Goal: Task Accomplishment & Management: Manage account settings

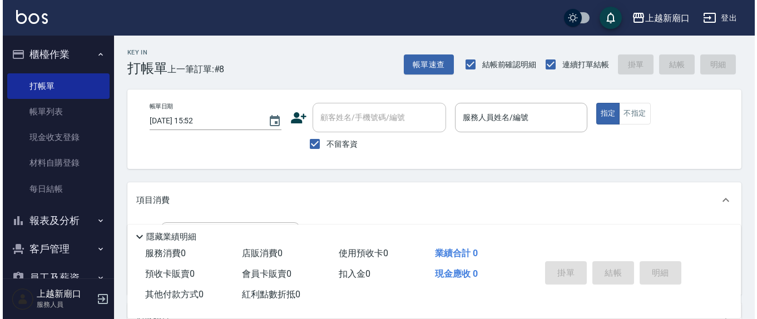
scroll to position [84, 0]
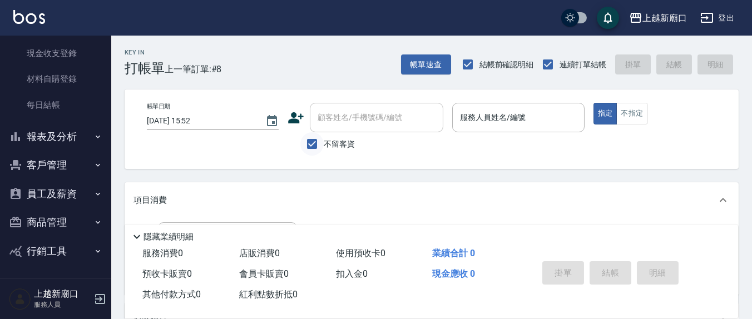
click at [311, 146] on input "不留客資" at bounding box center [311, 143] width 23 height 23
checkbox input "false"
click at [350, 121] on input "顧客姓名/手機號碼/編號" at bounding box center [368, 117] width 107 height 19
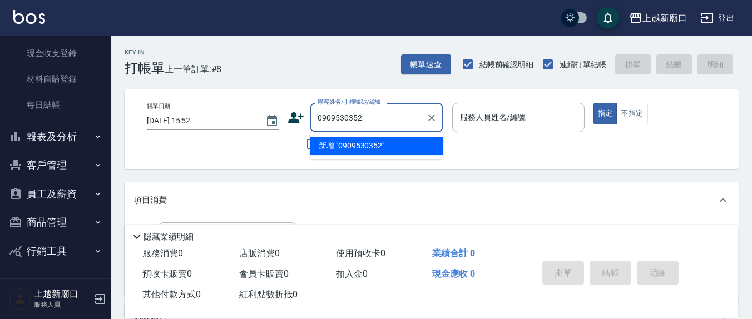
click at [356, 146] on li "新增 "0909530352"" at bounding box center [376, 146] width 133 height 18
type input "0909530352"
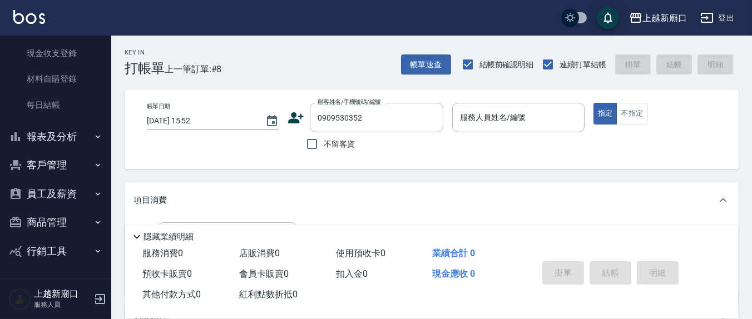
click at [302, 115] on icon at bounding box center [296, 118] width 17 height 17
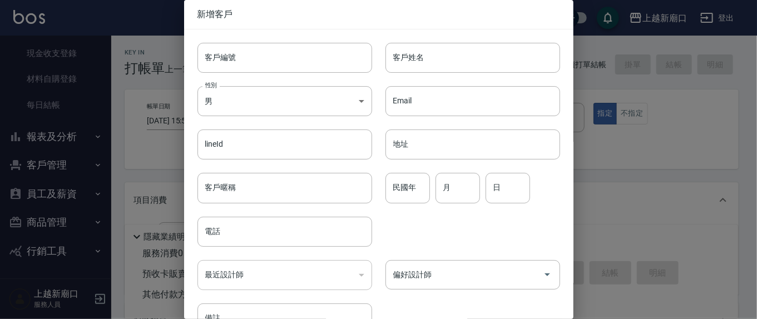
type input "0909530352"
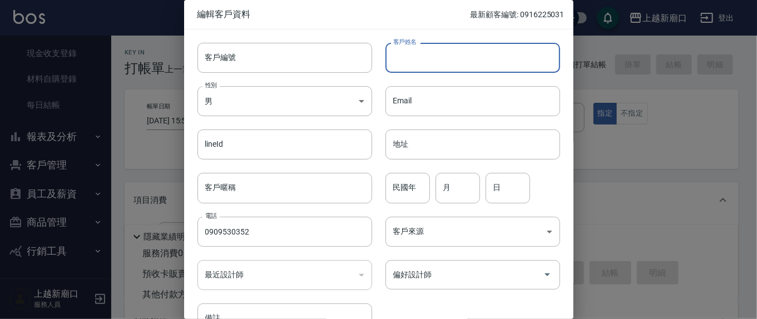
click at [451, 57] on input "客戶姓名" at bounding box center [472, 58] width 175 height 30
click at [398, 57] on input "增湘" at bounding box center [472, 58] width 175 height 30
click at [413, 55] on input "[PERSON_NAME]" at bounding box center [472, 58] width 175 height 30
type input "[PERSON_NAME]"
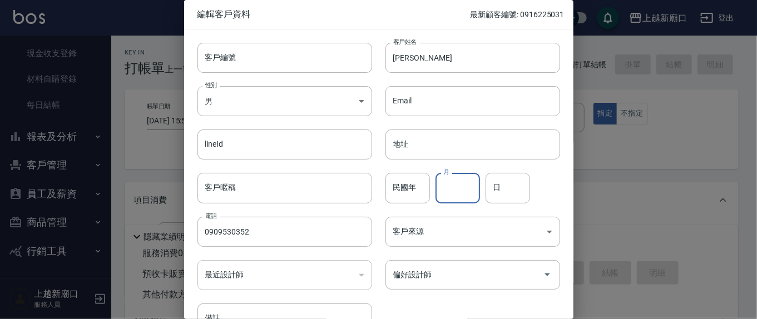
click at [456, 189] on input "月" at bounding box center [458, 188] width 44 height 30
type input "12"
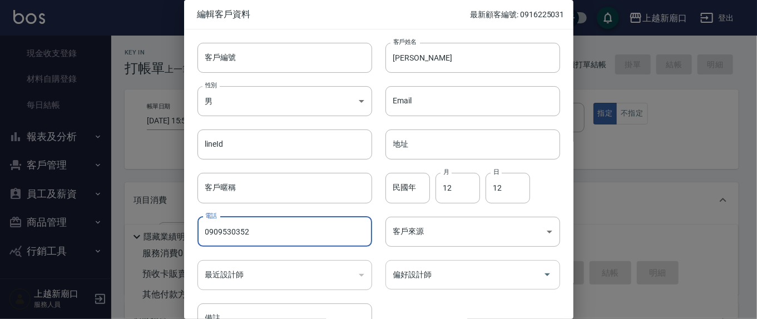
click at [456, 280] on input "偏好設計師" at bounding box center [464, 274] width 148 height 19
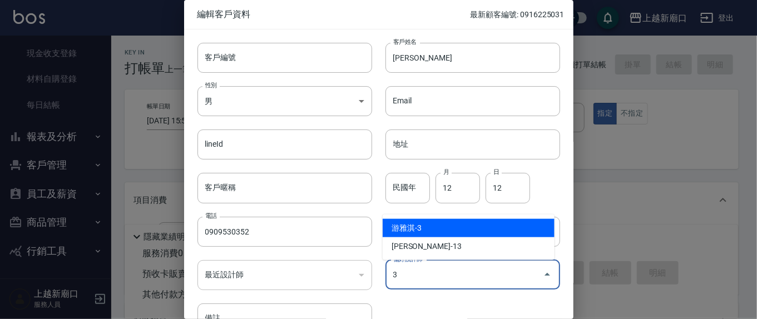
type input "游雅淇"
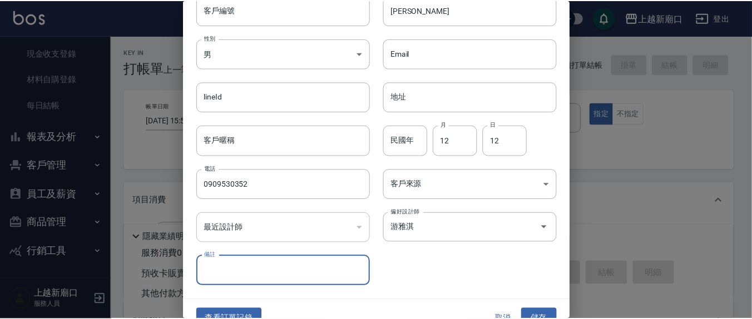
scroll to position [66, 0]
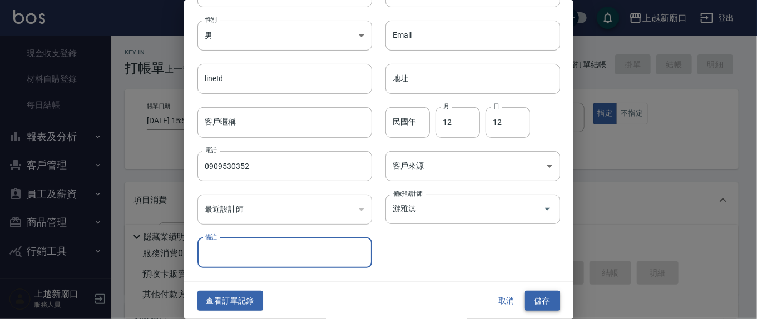
click at [545, 297] on button "儲存" at bounding box center [542, 301] width 36 height 21
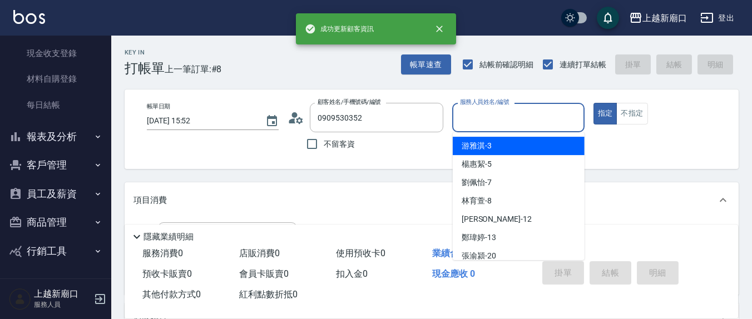
click at [502, 121] on input "服務人員姓名/編號" at bounding box center [518, 117] width 122 height 19
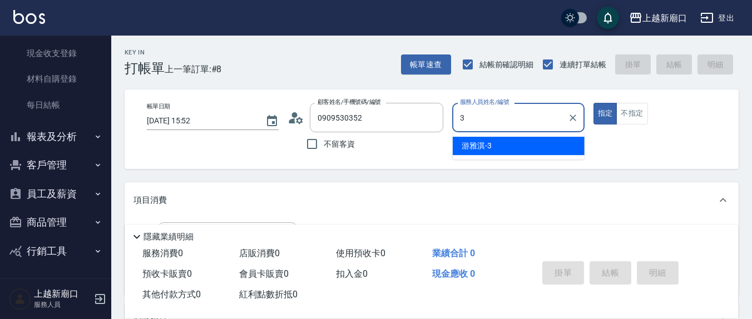
type input "3"
type button "true"
type input "游雅淇-3"
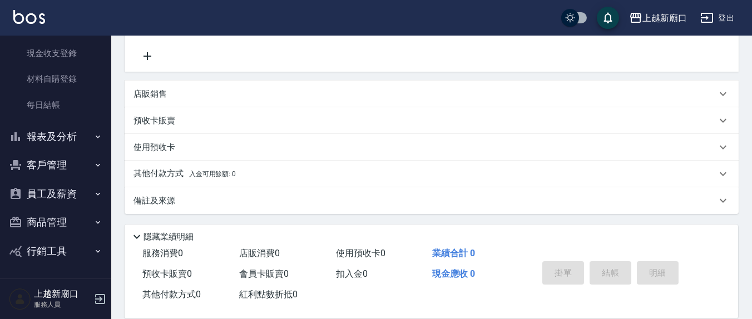
scroll to position [107, 0]
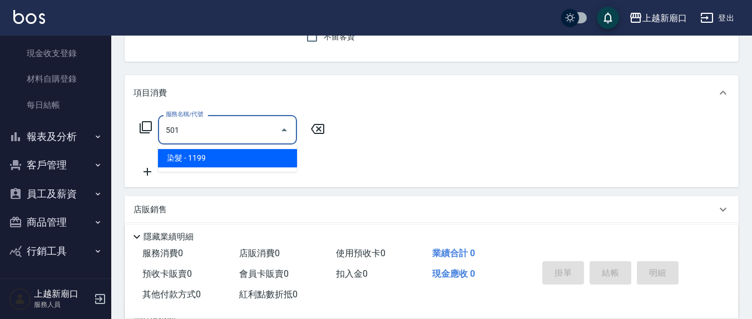
type input "染髮(501)"
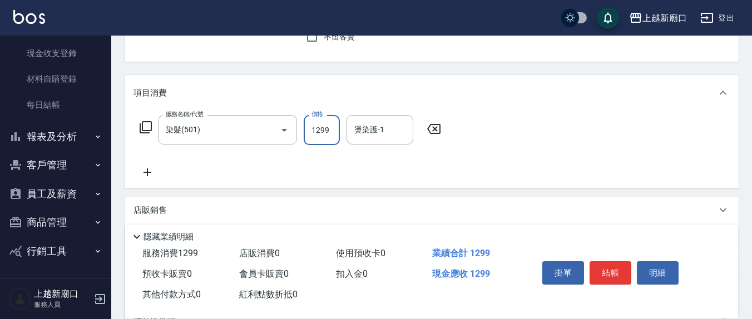
type input "1299"
type input "游雅淇-3"
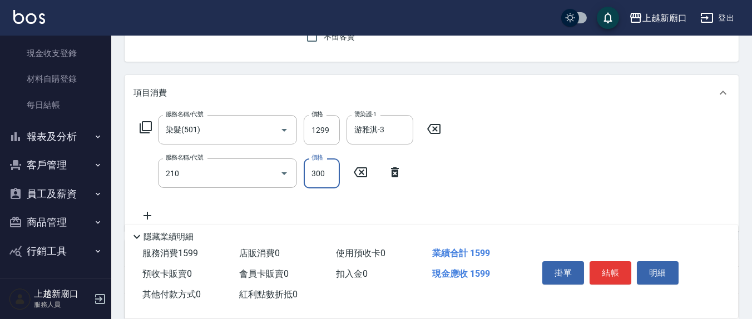
type input "歐娜洗髮精(210)"
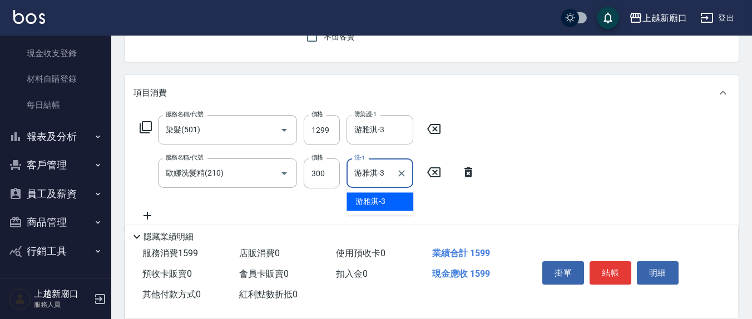
type input "游雅淇-3"
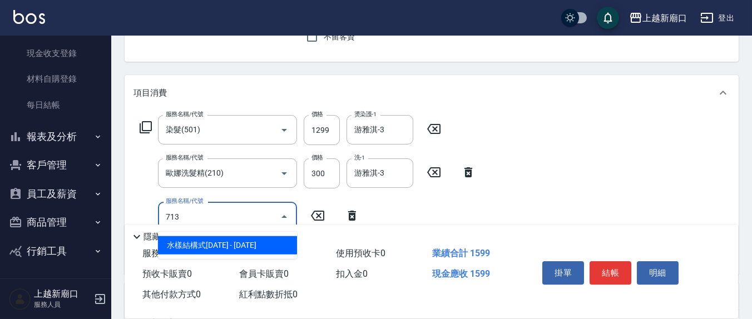
type input "水樣結構式1200(713)"
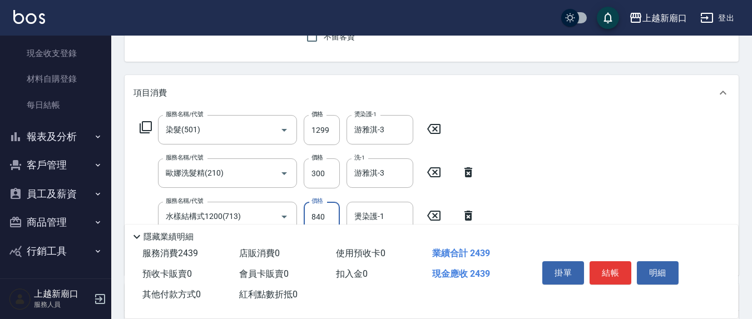
type input "840"
type input "游雅淇-3"
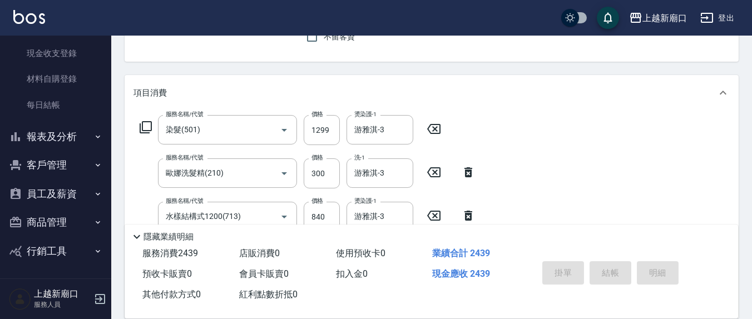
type input "[DATE] 17:53"
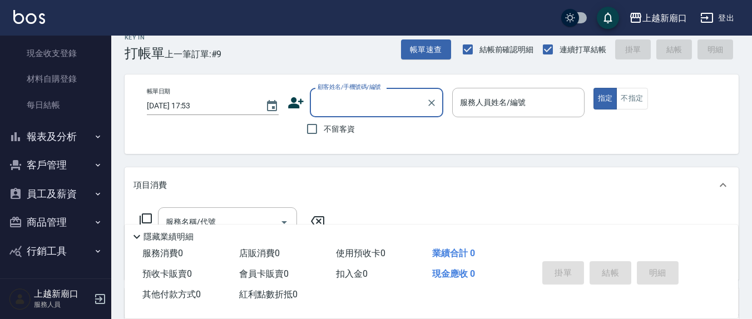
scroll to position [0, 0]
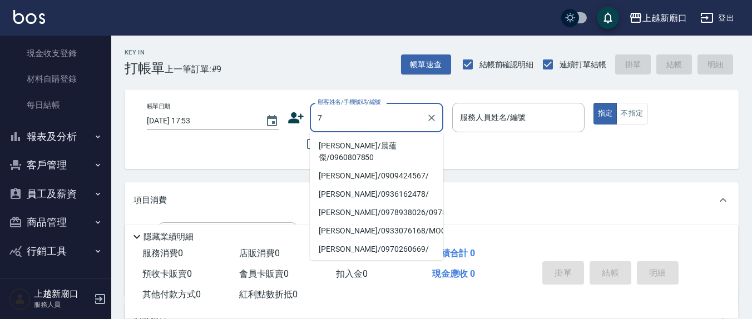
type input "7"
click at [517, 212] on div "項目消費" at bounding box center [432, 200] width 614 height 36
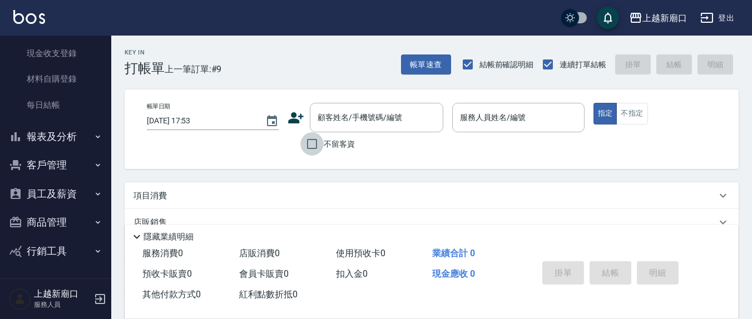
drag, startPoint x: 312, startPoint y: 141, endPoint x: 452, endPoint y: 146, distance: 139.7
click at [312, 142] on input "不留客資" at bounding box center [311, 143] width 23 height 23
checkbox input "true"
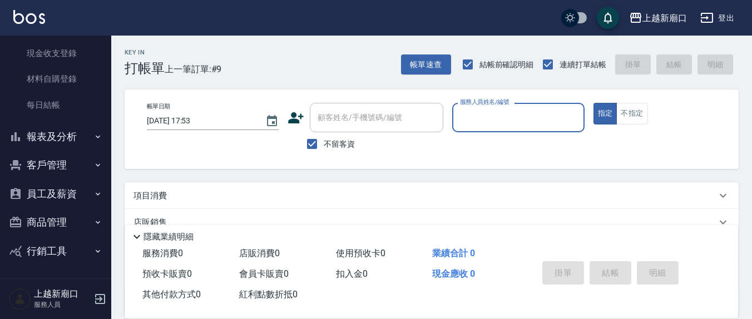
click at [491, 120] on input "服務人員姓名/編號" at bounding box center [518, 117] width 122 height 19
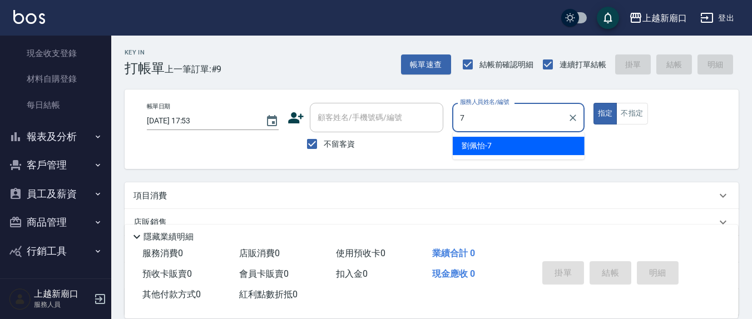
type input "[PERSON_NAME]7"
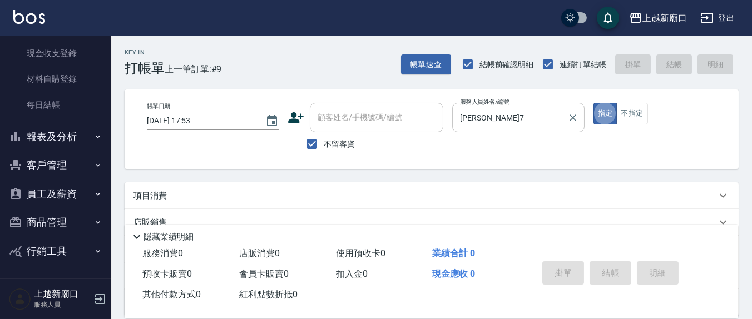
click at [593, 103] on button "指定" at bounding box center [605, 114] width 24 height 22
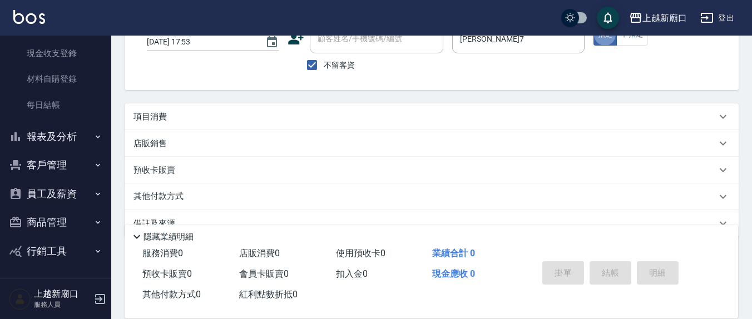
scroll to position [101, 0]
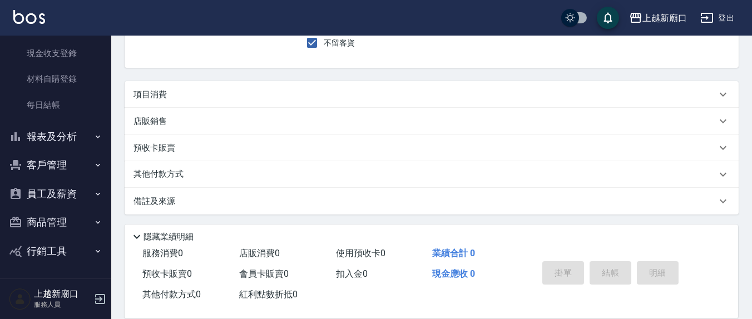
click at [191, 91] on div "項目消費" at bounding box center [424, 95] width 583 height 12
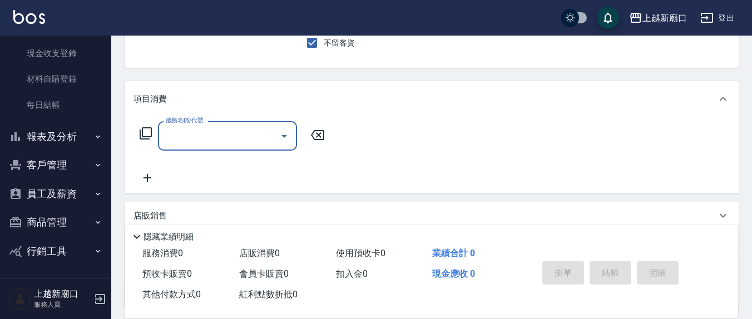
scroll to position [0, 0]
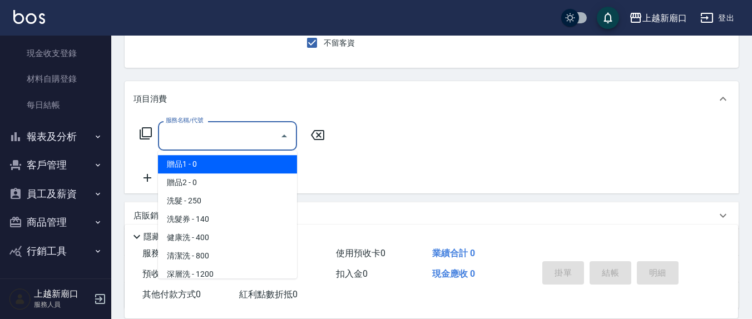
click at [204, 136] on input "服務名稱/代號" at bounding box center [219, 135] width 112 height 19
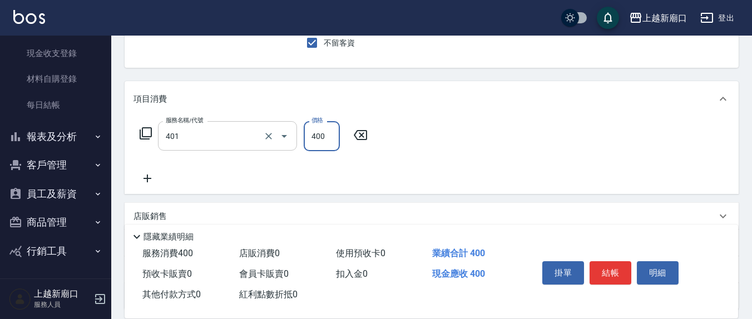
type input "剪髮(401)"
type input "300"
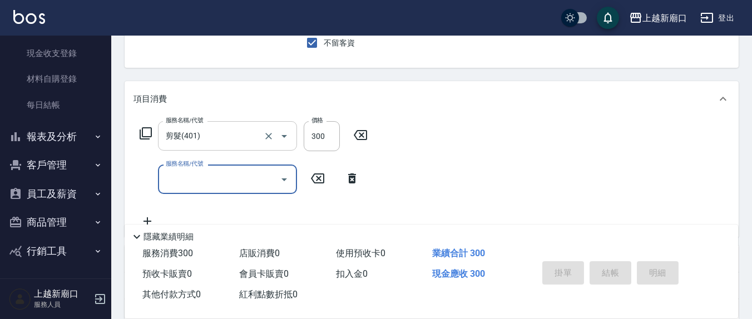
click at [593, 2] on button "指定" at bounding box center [605, 13] width 24 height 22
type input "[DATE] 17:54"
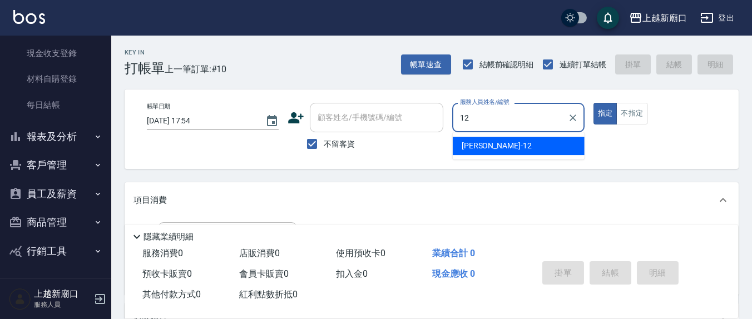
type input "[PERSON_NAME]-12"
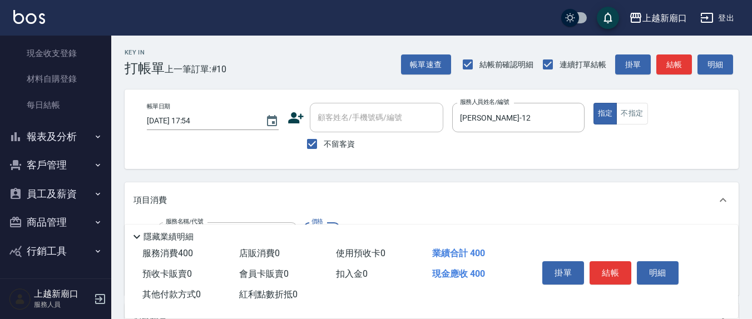
type input "健康洗(206)"
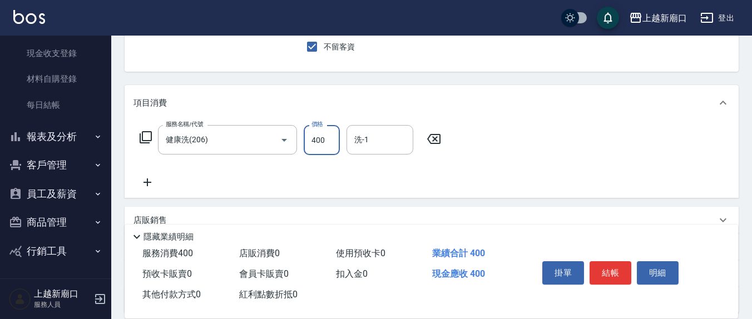
scroll to position [116, 0]
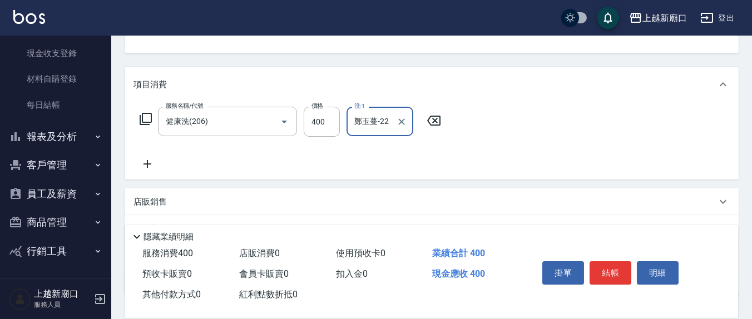
type input "鄭玉蔓-22"
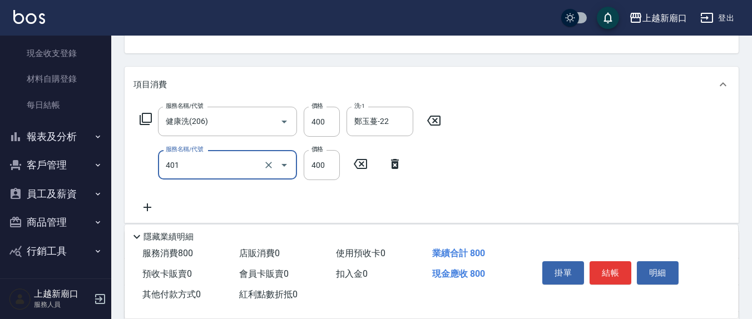
type input "剪髮(401)"
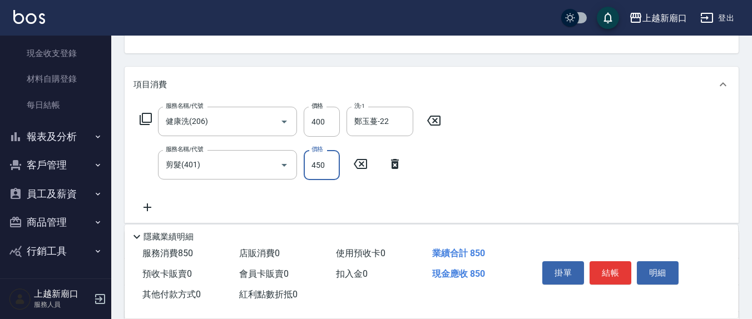
type input "450"
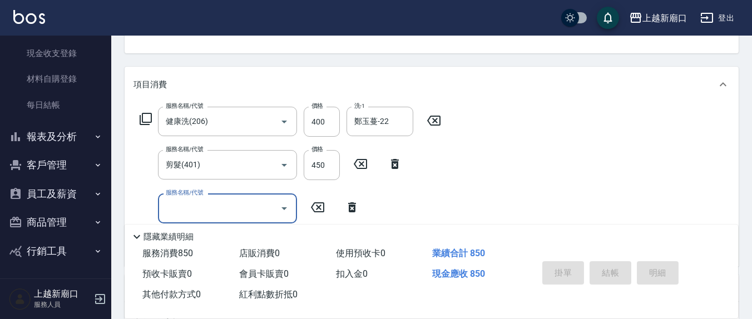
type input "[DATE] 17:55"
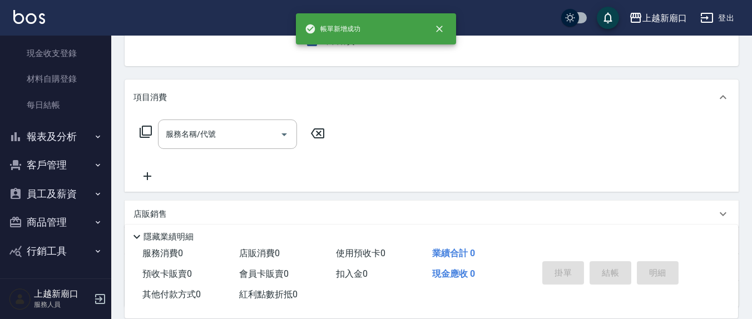
scroll to position [0, 0]
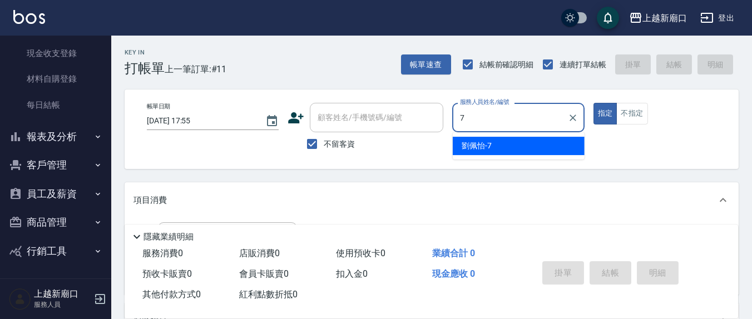
type input "[PERSON_NAME]7"
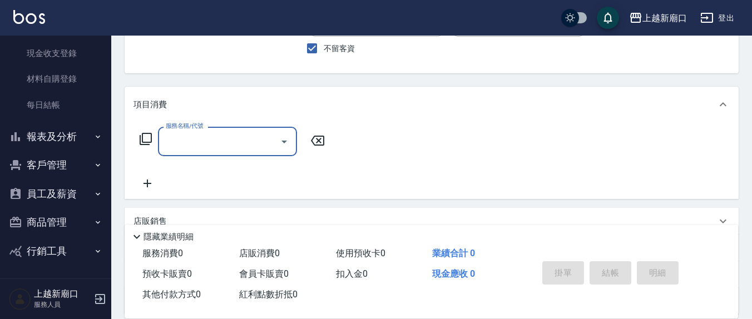
scroll to position [116, 0]
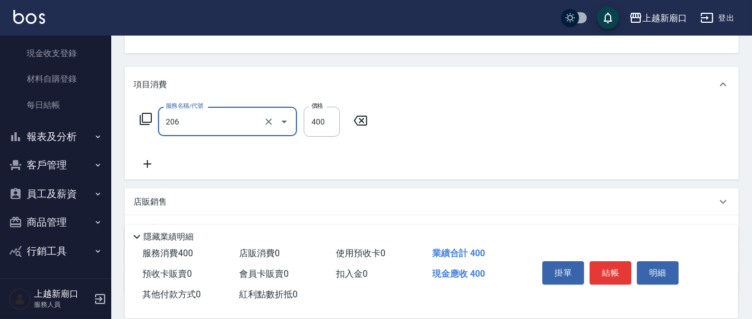
type input "健康洗(206)"
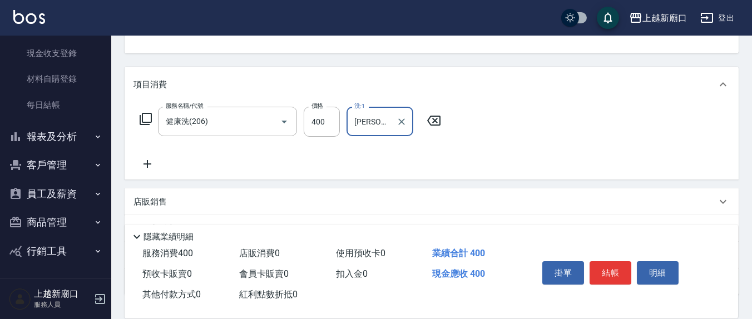
type input "[PERSON_NAME]-8"
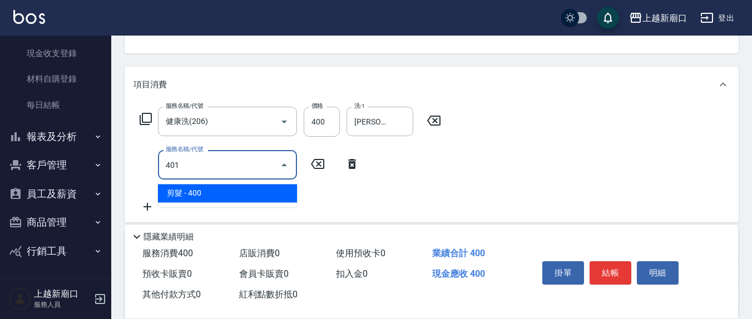
type input "剪髮(401)"
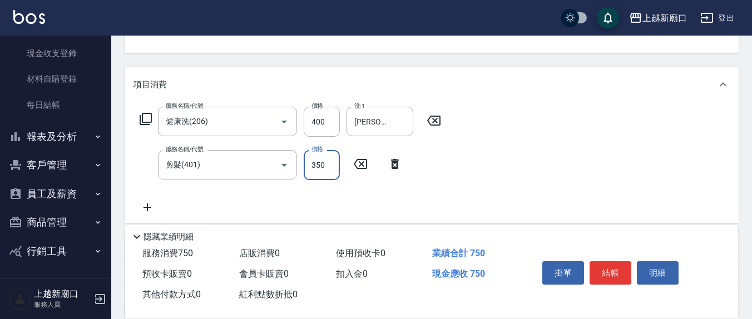
type input "350"
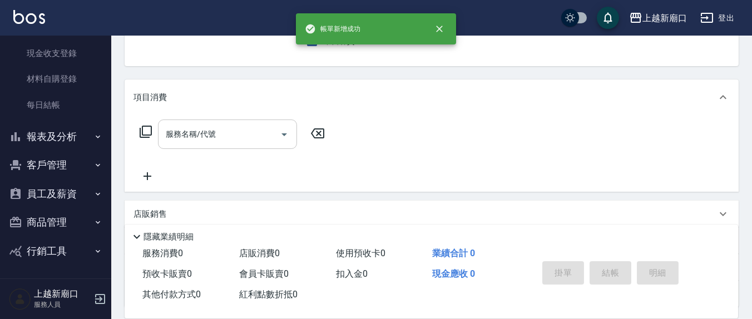
scroll to position [0, 0]
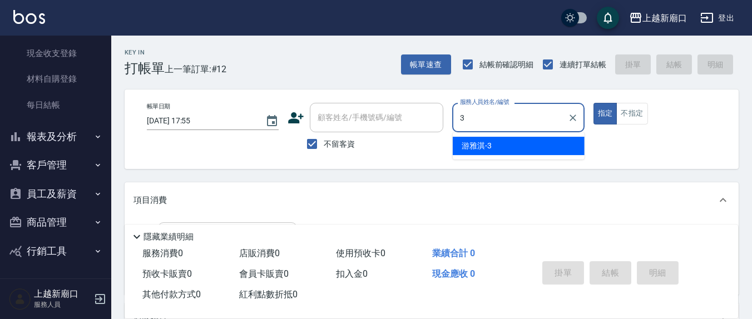
type input "游雅淇-3"
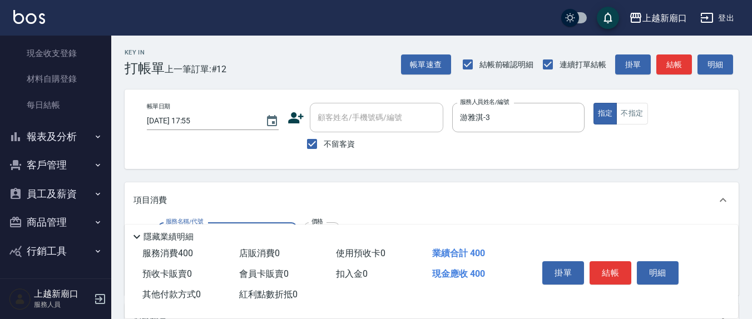
type input "剪髮(401)"
type input "50"
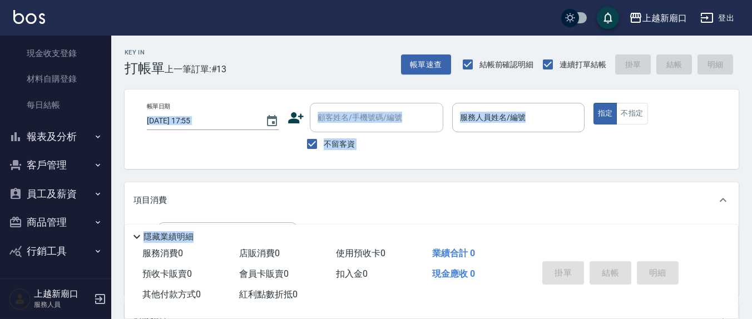
drag, startPoint x: 248, startPoint y: 143, endPoint x: 303, endPoint y: 291, distance: 157.5
click at [303, 291] on div "Key In 打帳單 上一筆訂單:#13 帳單速查 結帳前確認明細 連續打單結帳 掛單 結帳 明細 帳單日期 [DATE] 17:55 顧客姓名/手機號碼/編…" at bounding box center [431, 276] width 641 height 480
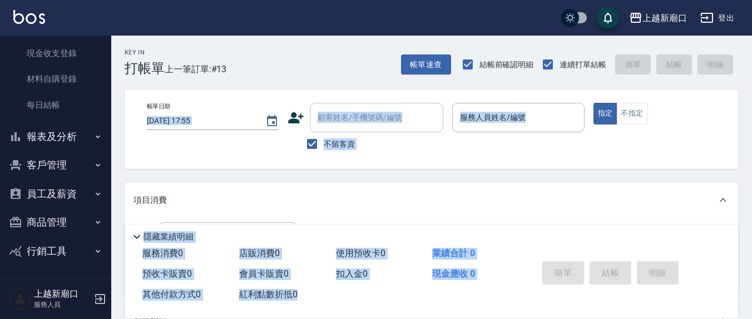
click at [224, 189] on div "項目消費" at bounding box center [432, 200] width 614 height 36
click at [641, 109] on button "不指定" at bounding box center [631, 114] width 31 height 22
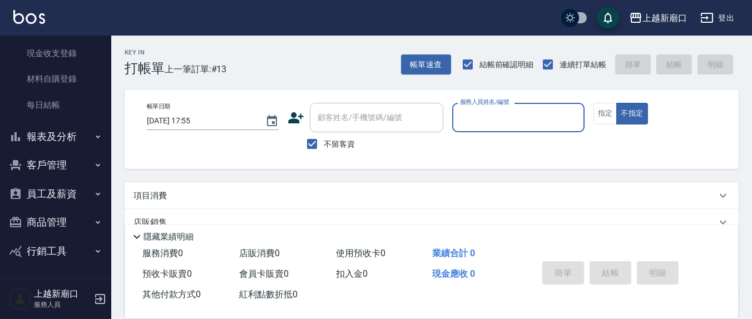
drag, startPoint x: 310, startPoint y: 139, endPoint x: 320, endPoint y: 127, distance: 15.8
click at [310, 139] on input "不留客資" at bounding box center [311, 143] width 23 height 23
checkbox input "false"
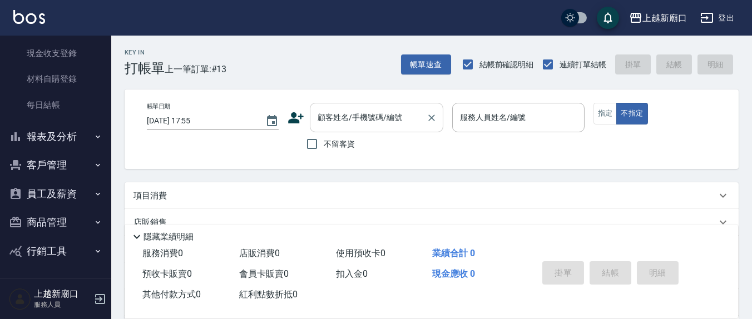
click at [325, 121] on div "顧客姓名/手機號碼/編號 顧客姓名/手機號碼/編號" at bounding box center [376, 117] width 133 height 29
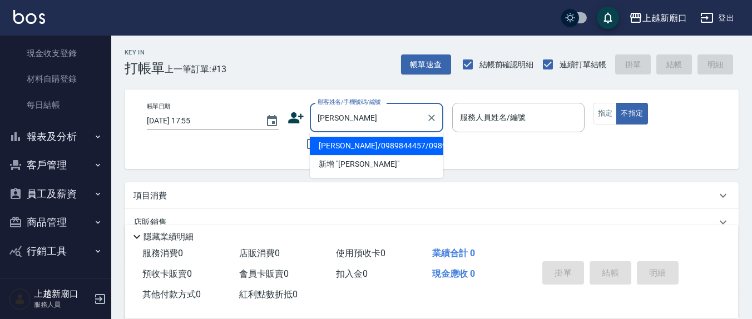
click at [358, 152] on li "[PERSON_NAME]/0989844457/0989844457" at bounding box center [376, 146] width 133 height 18
type input "[PERSON_NAME]/0989844457/0989844457"
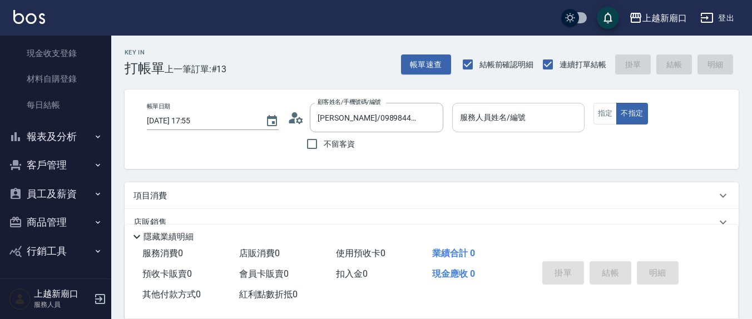
click at [493, 130] on div "服務人員姓名/編號 服務人員姓名/編號" at bounding box center [518, 123] width 132 height 41
click at [497, 129] on div "服務人員姓名/編號" at bounding box center [518, 117] width 132 height 29
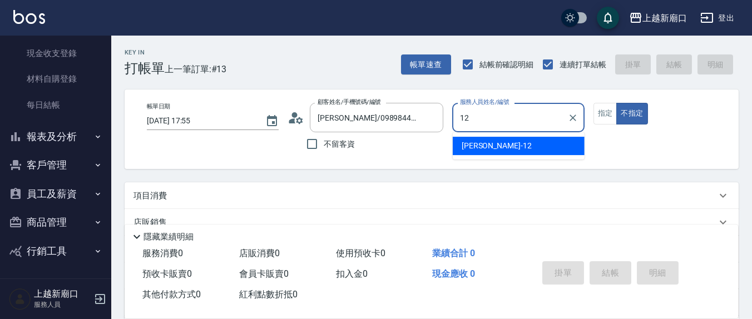
type input "12"
type button "false"
type input "[PERSON_NAME]-12"
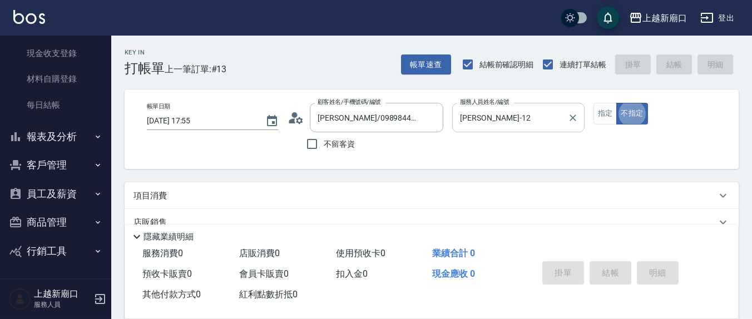
click at [616, 103] on button "不指定" at bounding box center [631, 114] width 31 height 22
click at [605, 116] on button "指定" at bounding box center [605, 114] width 24 height 22
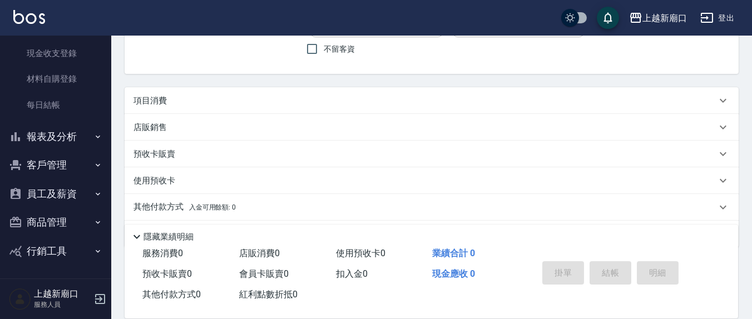
scroll to position [116, 0]
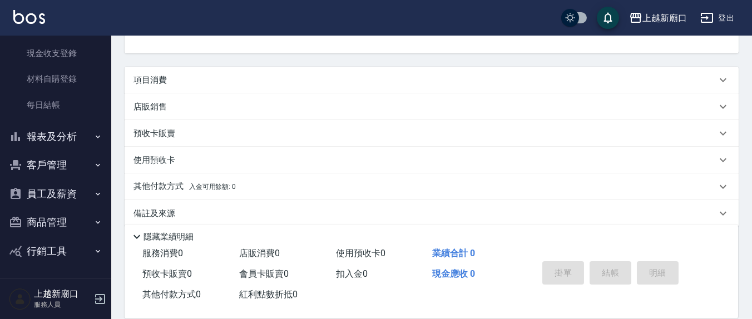
click at [214, 77] on div "項目消費" at bounding box center [424, 81] width 583 height 12
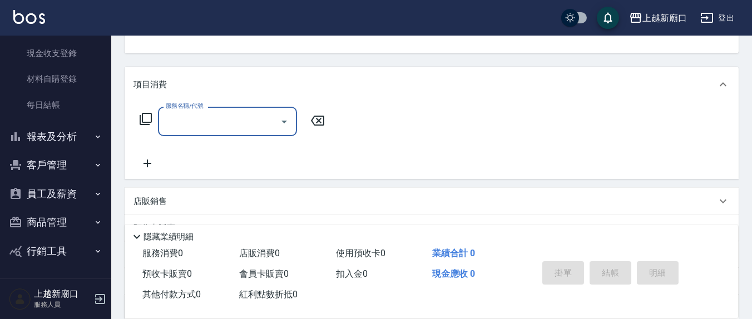
scroll to position [0, 0]
click at [207, 121] on input "服務名稱/代號" at bounding box center [219, 121] width 112 height 19
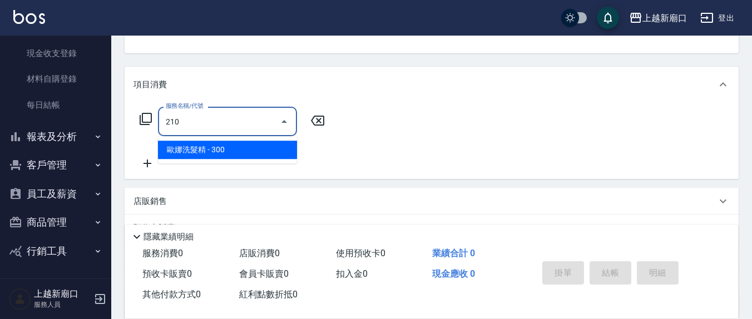
type input "歐娜洗髮精(210)"
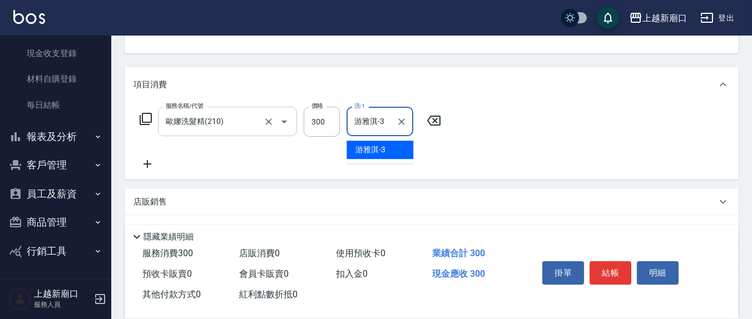
type input "游雅淇-3"
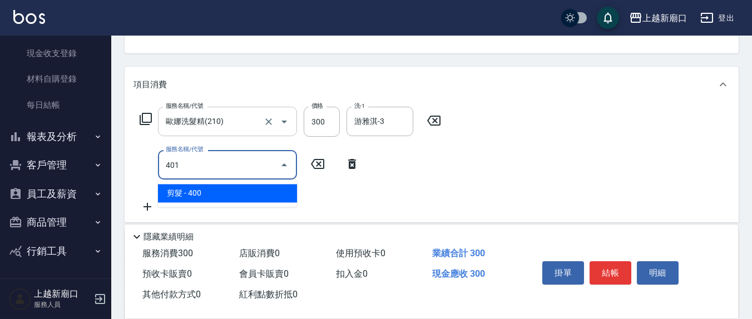
type input "剪髮(401)"
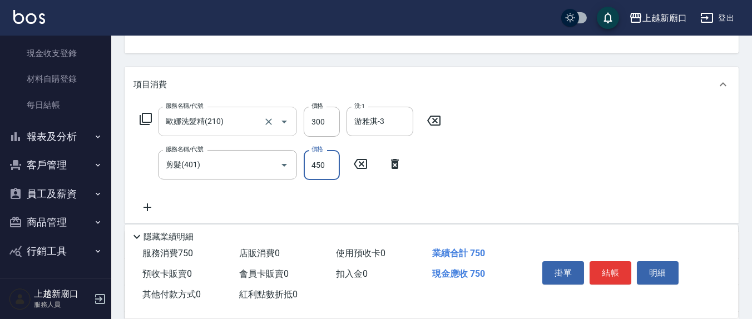
type input "450"
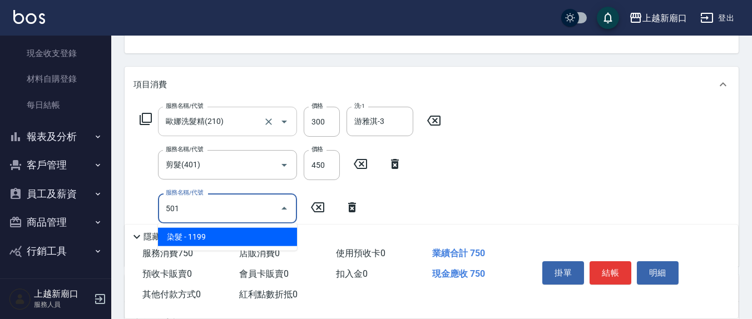
type input "染髮(501)"
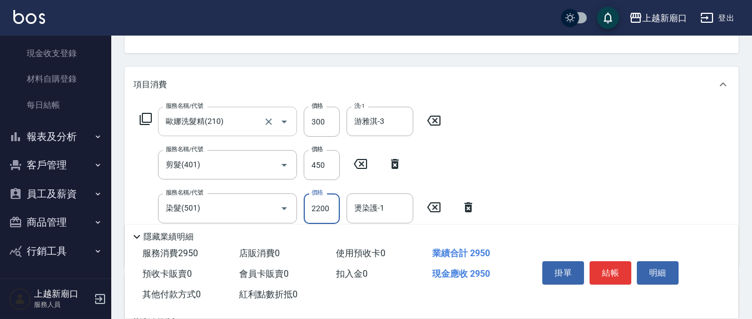
type input "2200"
type input "[PERSON_NAME]-12"
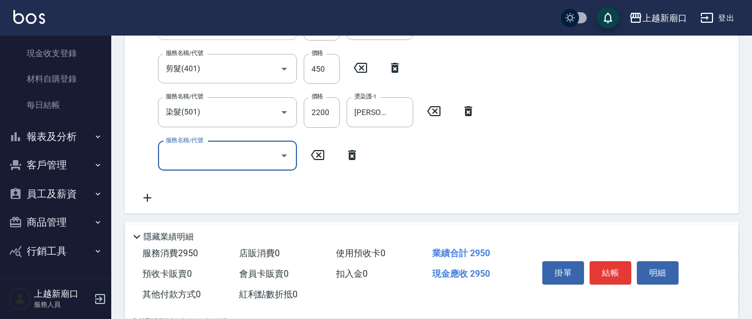
scroll to position [231, 0]
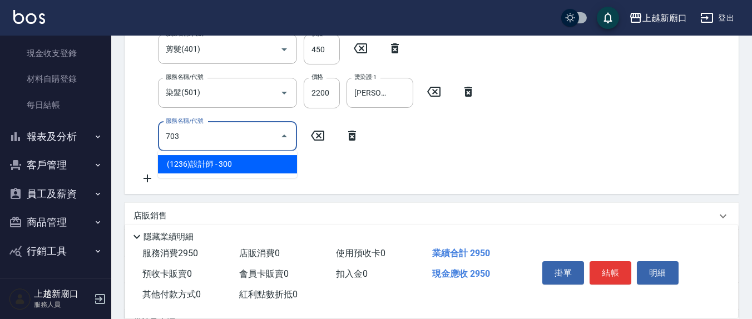
type input "(1236)設計師(703)"
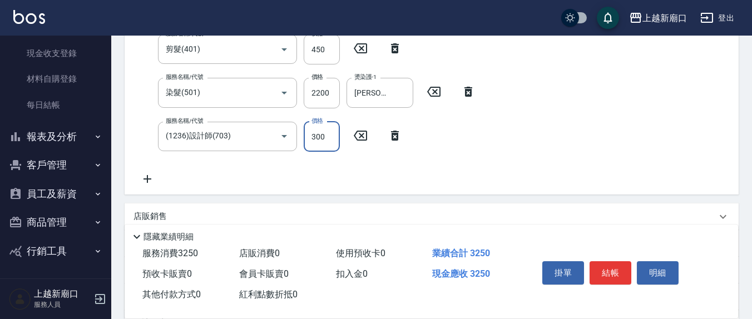
scroll to position [222, 0]
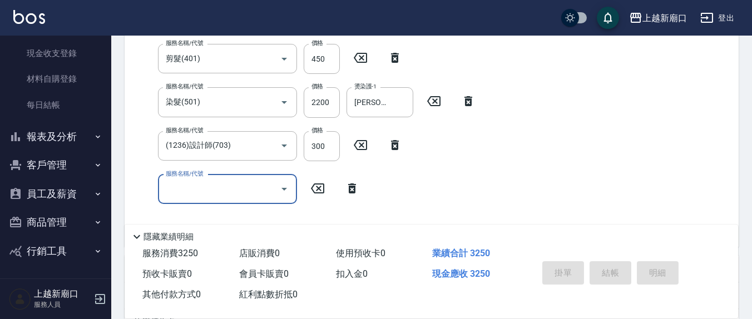
type input "[DATE] 18:37"
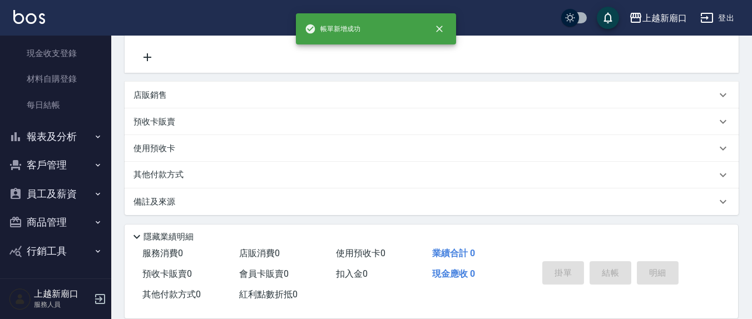
scroll to position [0, 0]
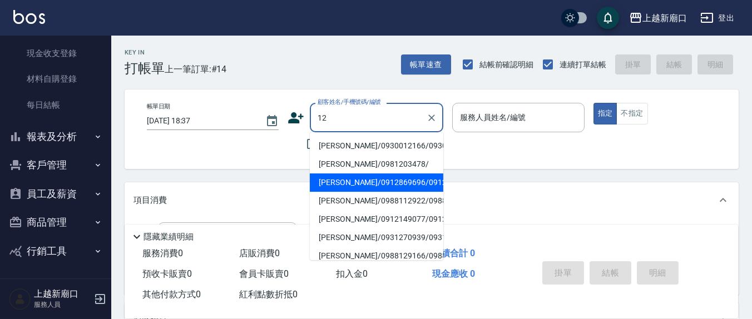
type input "12"
click at [541, 184] on div "項目消費" at bounding box center [432, 200] width 614 height 36
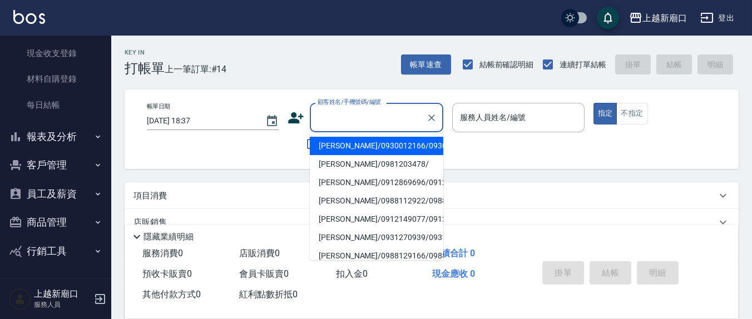
click at [338, 114] on input "顧客姓名/手機號碼/編號" at bounding box center [368, 117] width 107 height 19
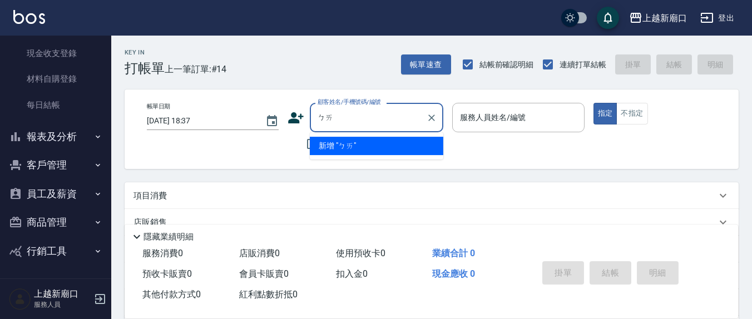
type input "百"
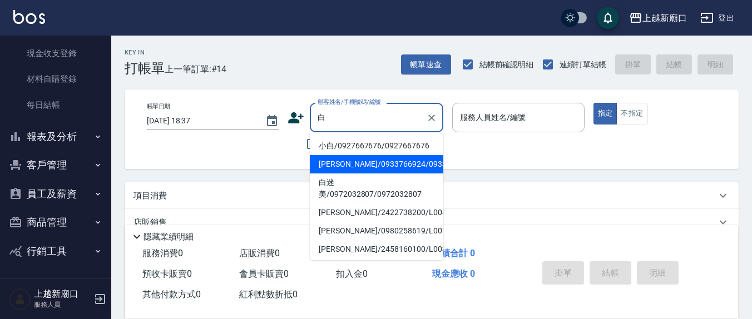
click at [353, 160] on li "[PERSON_NAME]/0933766924/0933766924" at bounding box center [376, 164] width 133 height 18
type input "[PERSON_NAME]/0933766924/0933766924"
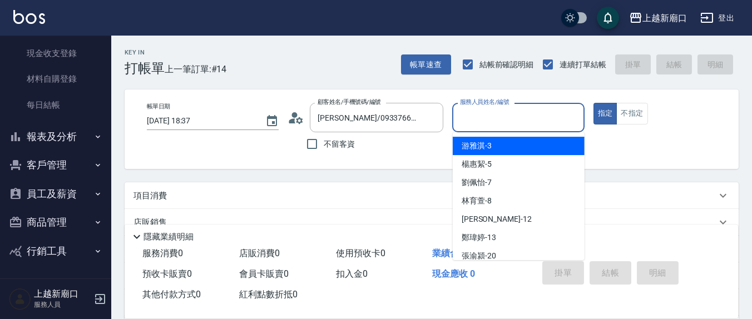
click at [517, 117] on input "服務人員姓名/編號" at bounding box center [518, 117] width 122 height 19
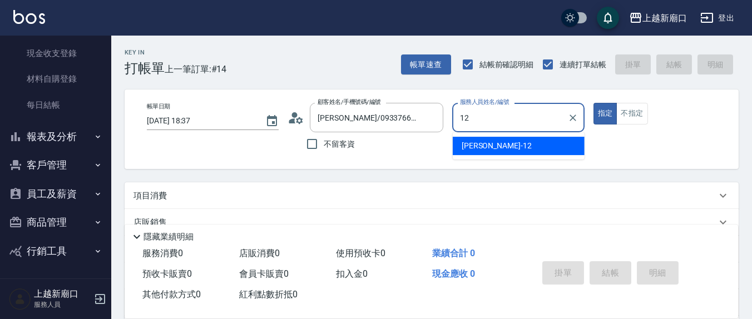
type input "[PERSON_NAME]-12"
click at [593, 103] on button "指定" at bounding box center [605, 114] width 24 height 22
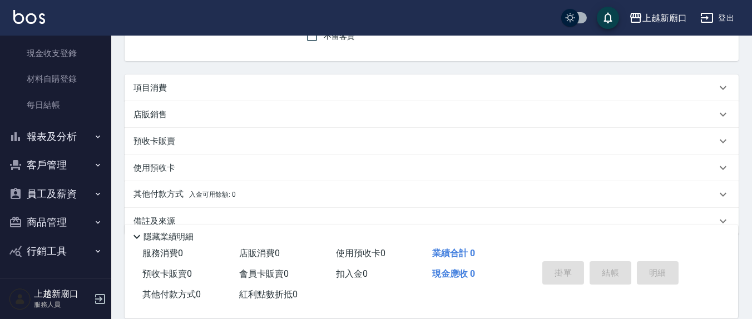
scroll to position [116, 0]
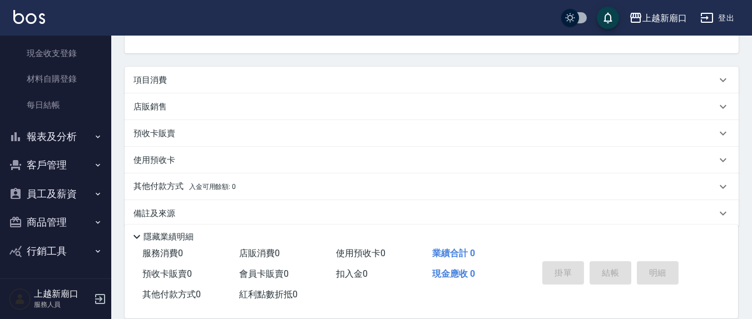
click at [233, 77] on div "項目消費" at bounding box center [424, 81] width 583 height 12
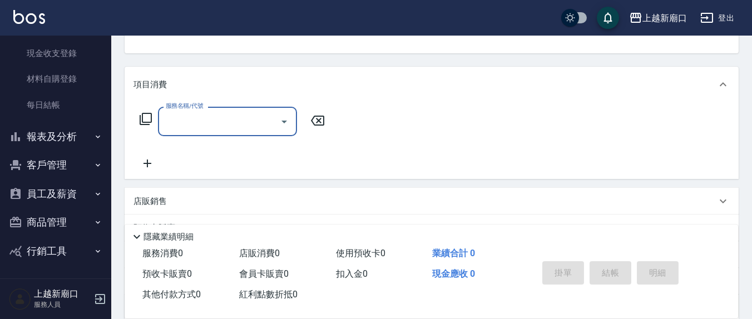
scroll to position [0, 0]
click at [218, 231] on div "隱藏業績明細" at bounding box center [434, 236] width 608 height 13
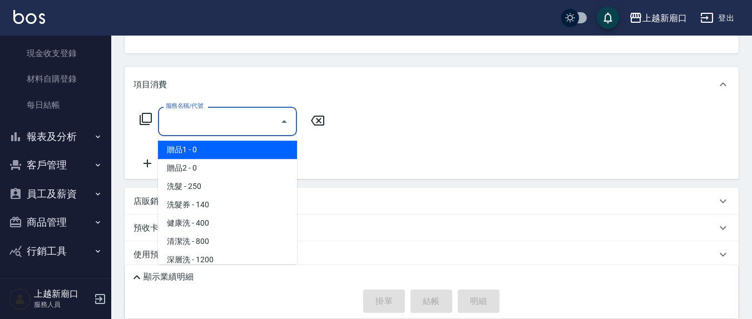
click at [216, 125] on input "服務名稱/代號" at bounding box center [219, 121] width 112 height 19
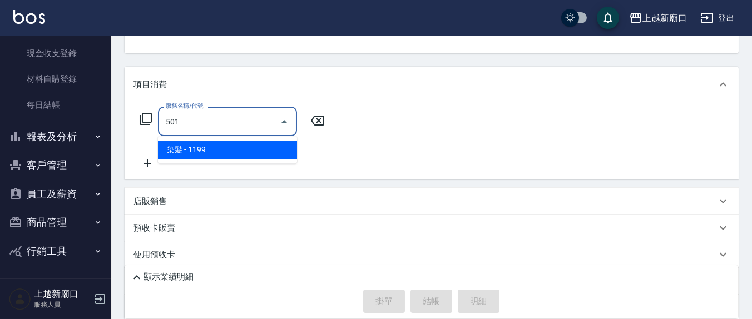
type input "染髮(501)"
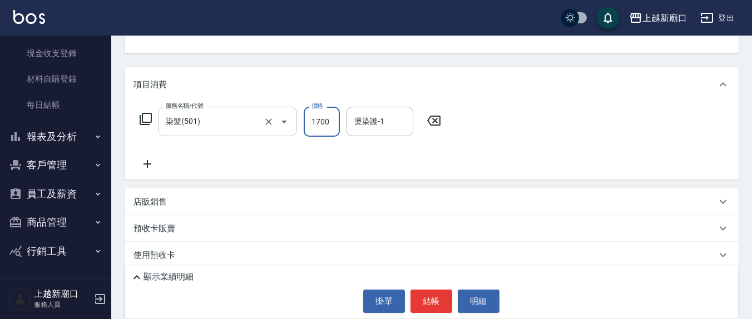
type input "1700"
type input "[PERSON_NAME]-12"
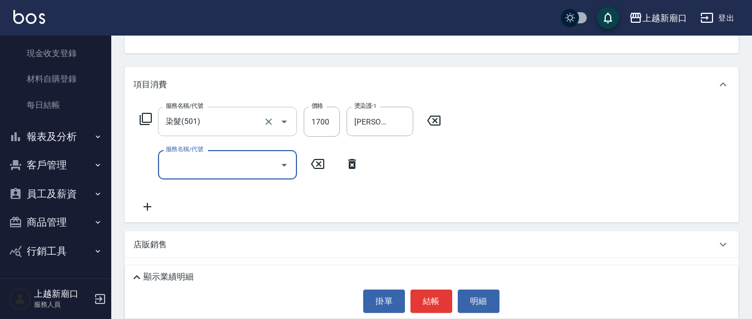
type input "5"
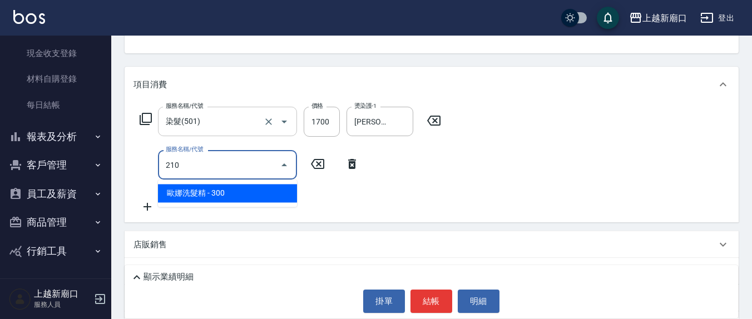
type input "歐娜洗髮精(210)"
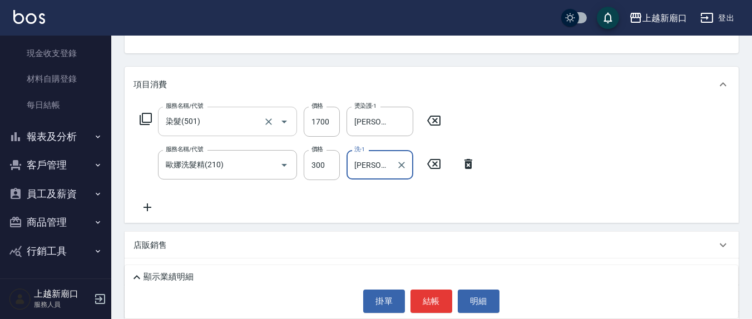
type input "[PERSON_NAME]-8"
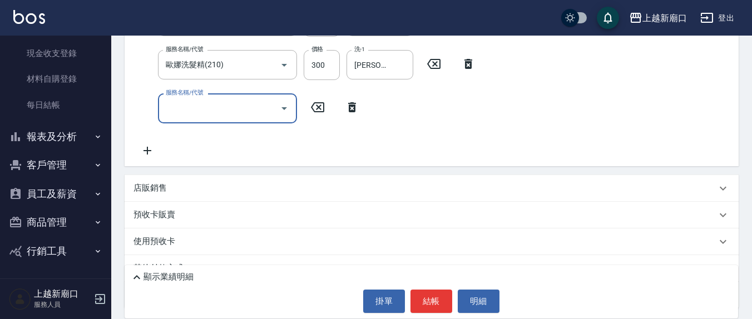
scroll to position [231, 0]
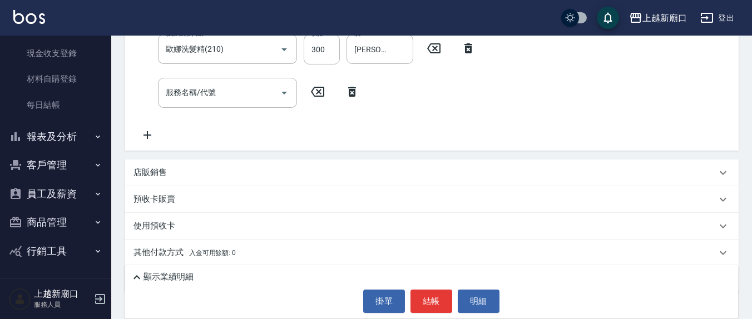
click at [179, 274] on p "顯示業績明細" at bounding box center [168, 277] width 50 height 12
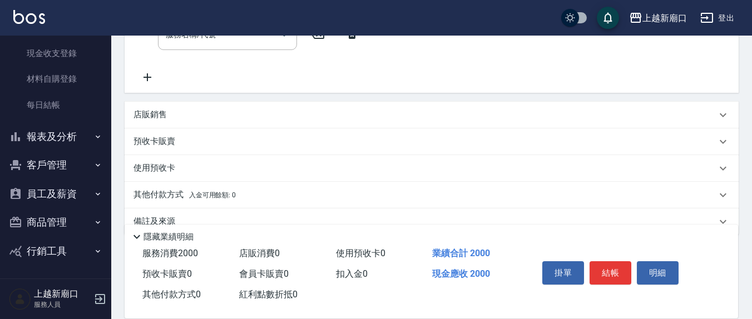
scroll to position [309, 0]
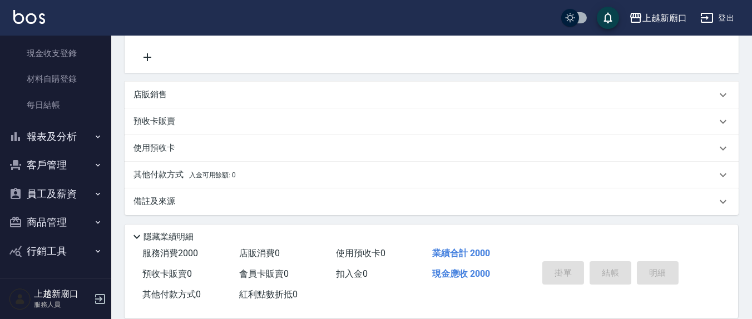
type input "[DATE] 18:38"
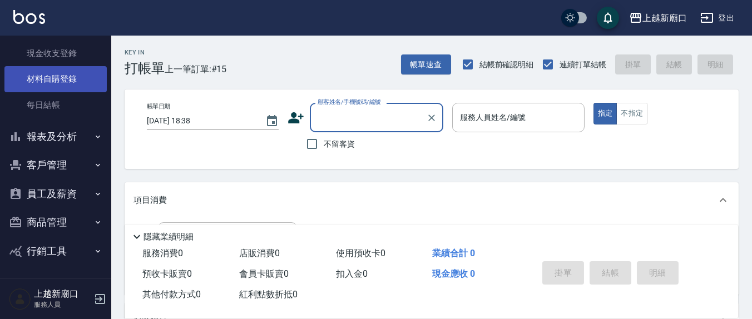
scroll to position [0, 0]
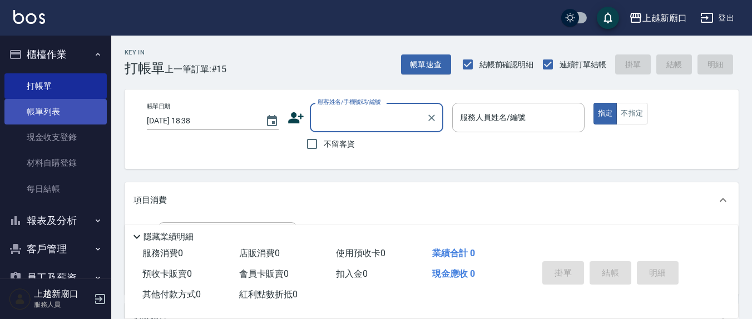
click at [48, 112] on link "帳單列表" at bounding box center [55, 112] width 102 height 26
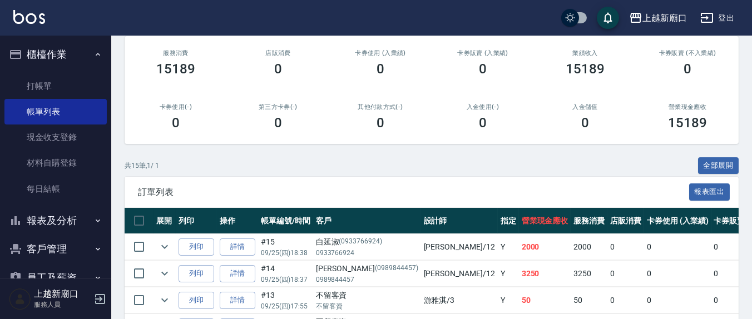
scroll to position [231, 0]
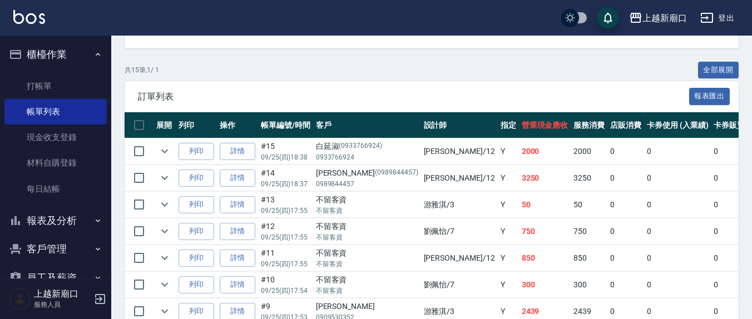
click at [71, 220] on button "報表及分析" at bounding box center [55, 220] width 102 height 29
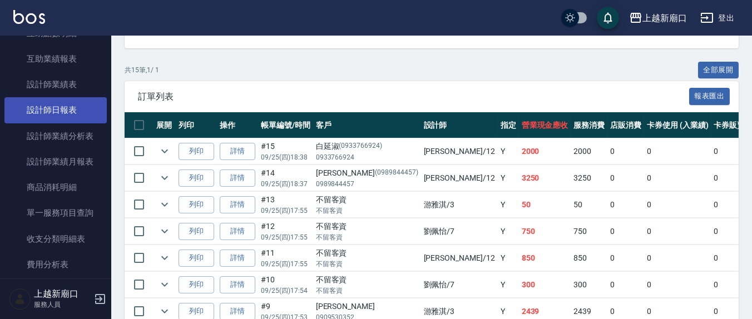
click at [67, 113] on link "設計師日報表" at bounding box center [55, 110] width 102 height 26
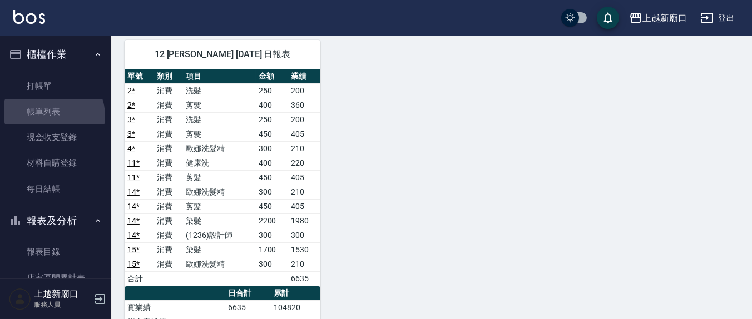
click at [52, 116] on link "帳單列表" at bounding box center [55, 112] width 102 height 26
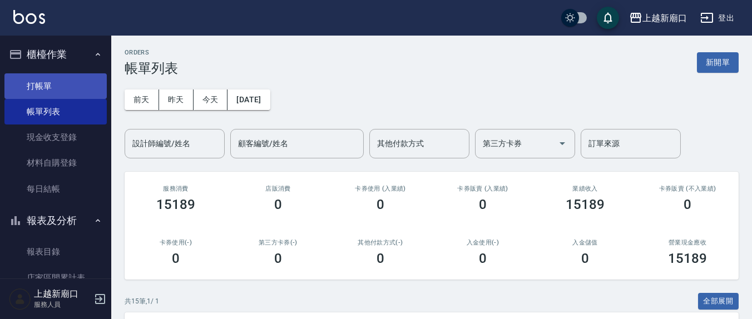
click at [60, 82] on link "打帳單" at bounding box center [55, 86] width 102 height 26
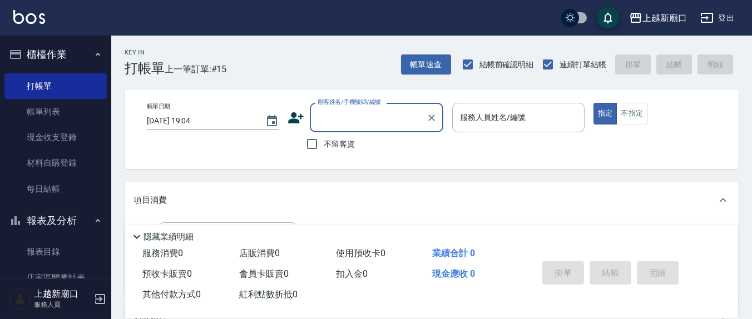
drag, startPoint x: 315, startPoint y: 144, endPoint x: 447, endPoint y: 132, distance: 132.9
click at [315, 143] on input "不留客資" at bounding box center [311, 143] width 23 height 23
checkbox input "true"
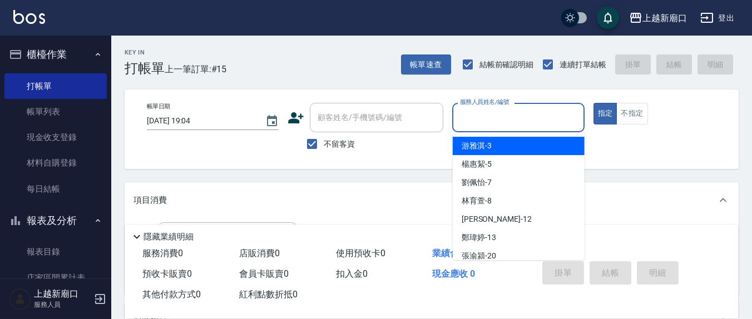
drag, startPoint x: 467, startPoint y: 114, endPoint x: 457, endPoint y: 105, distance: 13.0
click at [467, 113] on input "服務人員姓名/編號" at bounding box center [518, 117] width 122 height 19
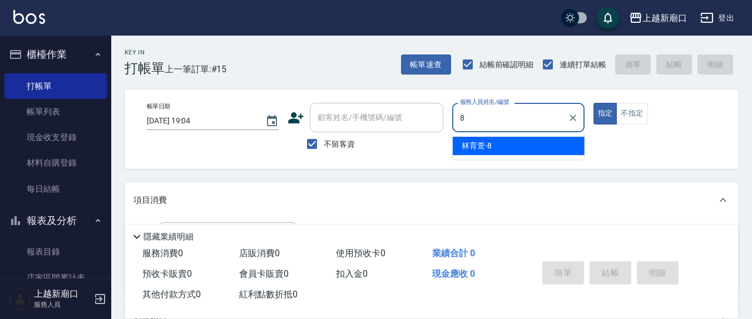
type input "[PERSON_NAME]-8"
type button "true"
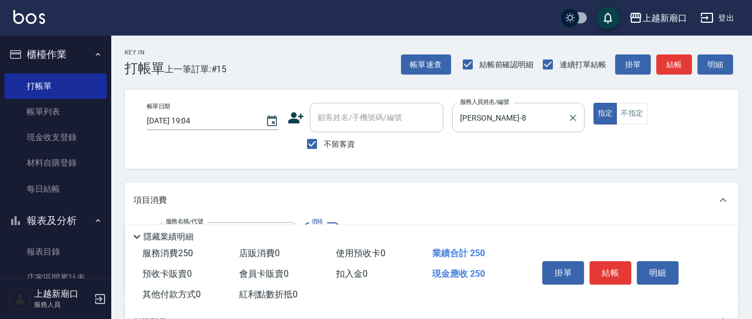
type input "洗髮(201)"
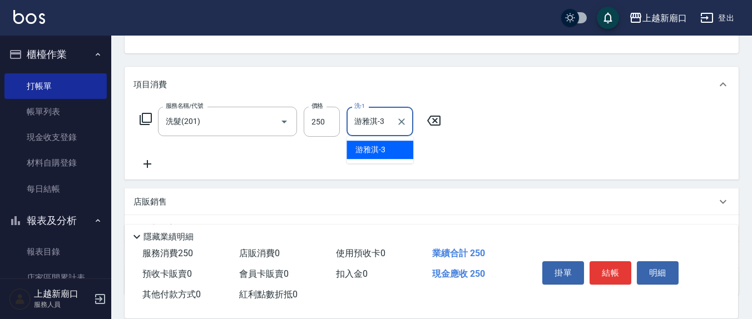
type input "游雅淇-3"
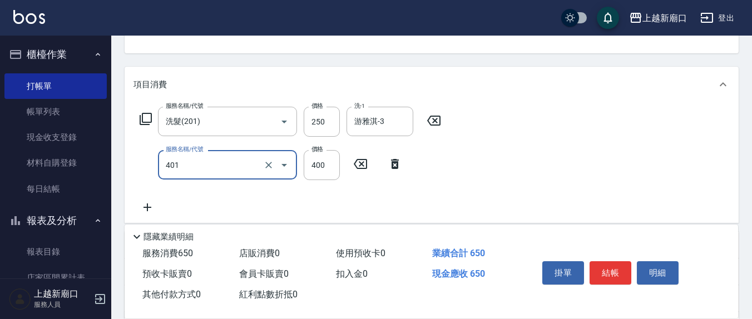
type input "剪髮(401)"
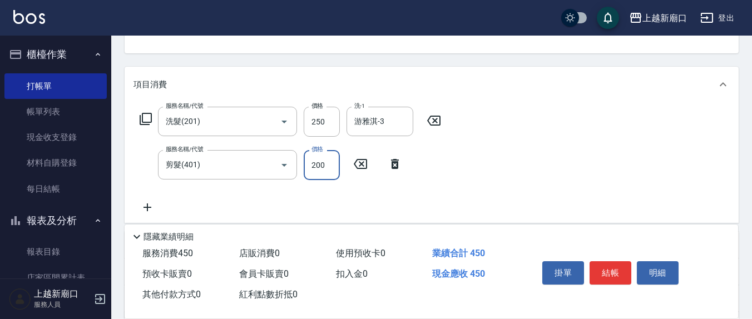
type input "200"
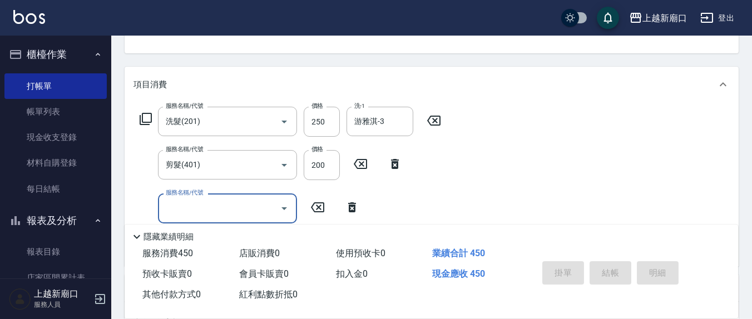
type input "[DATE] 19:37"
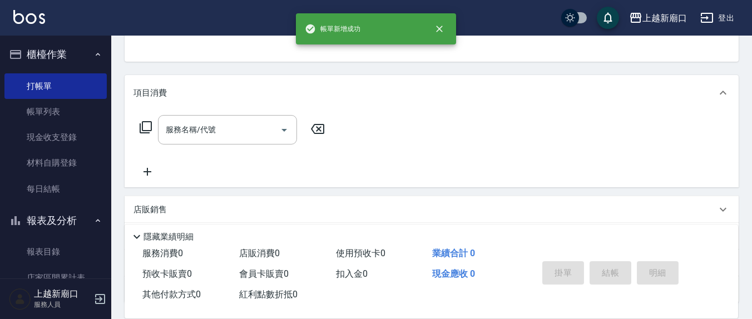
scroll to position [0, 0]
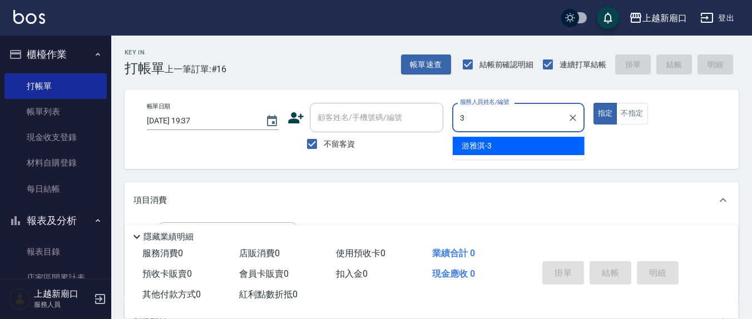
type input "游雅淇-3"
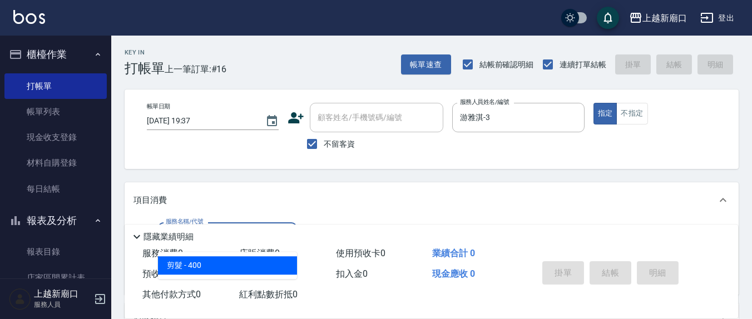
type input "剪髮(401)"
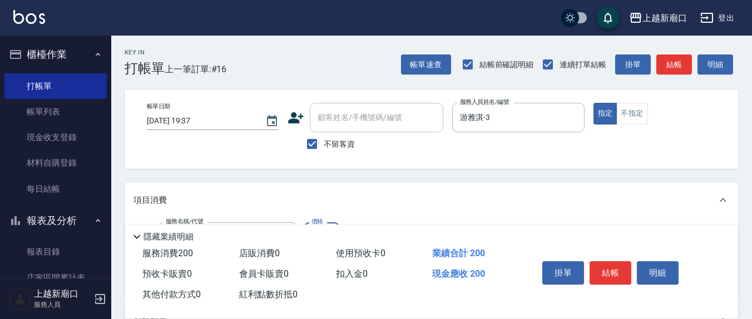
type input "200"
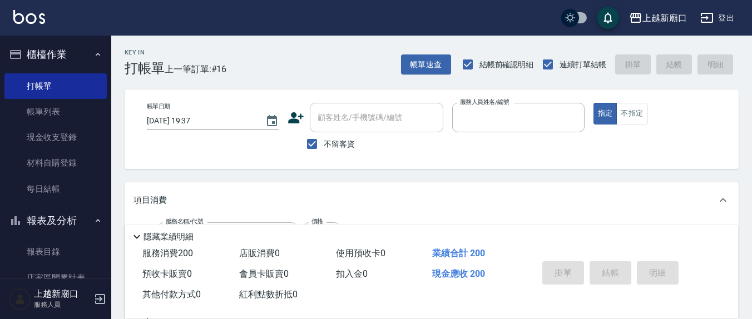
click at [593, 103] on button "指定" at bounding box center [605, 114] width 24 height 22
type input "[DATE] 19:38"
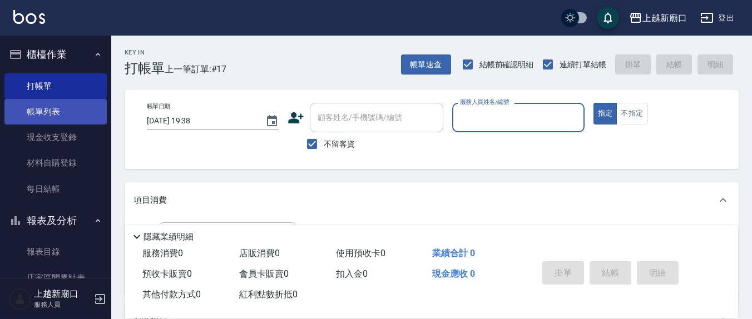
drag, startPoint x: 47, startPoint y: 102, endPoint x: 80, endPoint y: 116, distance: 35.1
click at [47, 102] on link "帳單列表" at bounding box center [55, 112] width 102 height 26
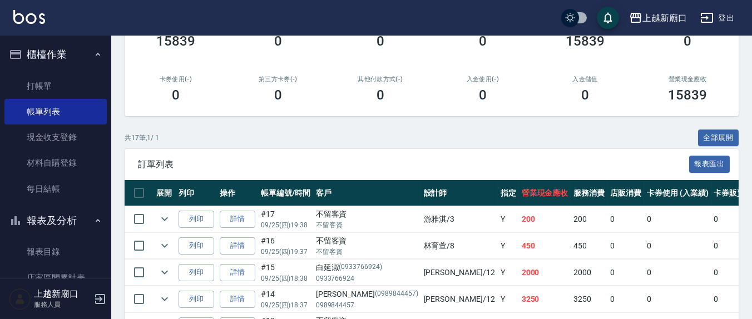
scroll to position [231, 0]
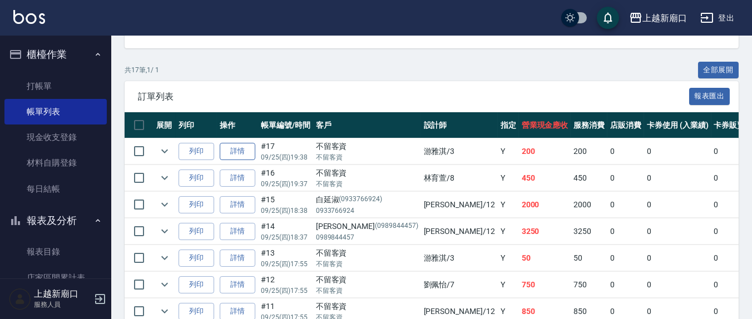
click at [248, 150] on link "詳情" at bounding box center [238, 151] width 36 height 17
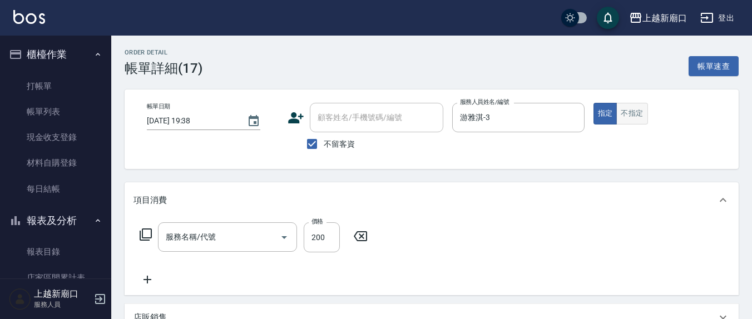
checkbox input "true"
type input "游雅淇-3"
click at [637, 116] on button "不指定" at bounding box center [631, 114] width 31 height 22
type input "剪髮(401)"
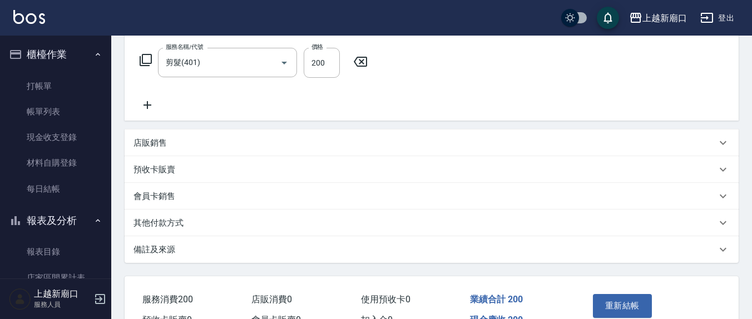
scroll to position [237, 0]
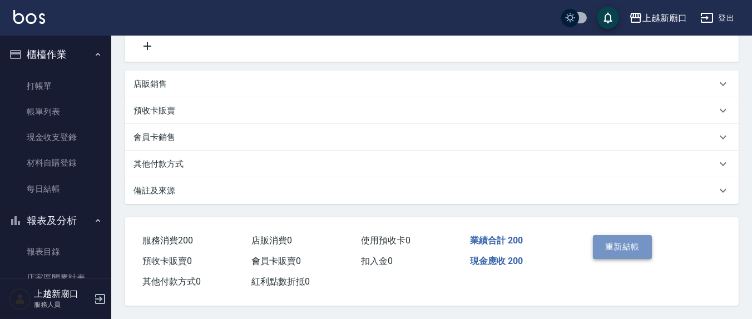
click at [615, 243] on button "重新結帳" at bounding box center [622, 246] width 59 height 23
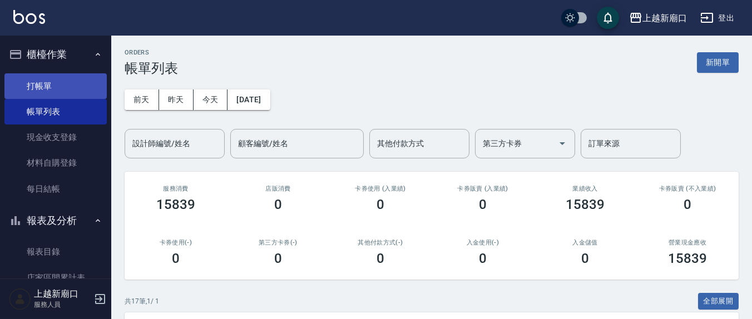
click at [63, 86] on link "打帳單" at bounding box center [55, 86] width 102 height 26
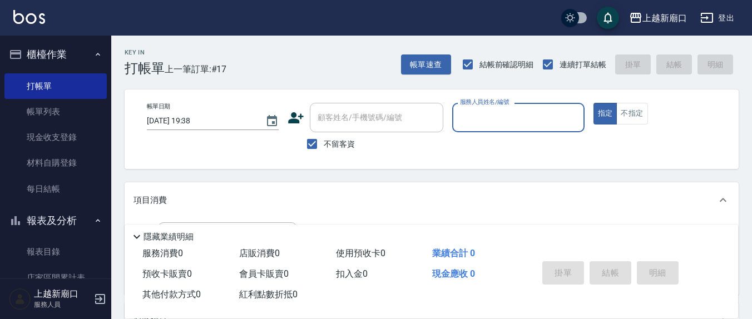
click at [504, 116] on input "服務人員姓名/編號" at bounding box center [518, 117] width 122 height 19
type input "1"
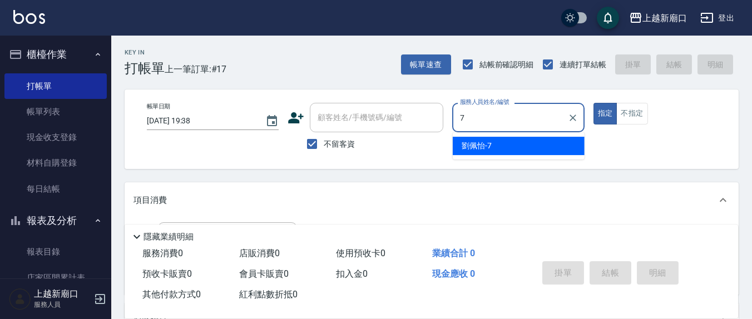
type input "[PERSON_NAME]7"
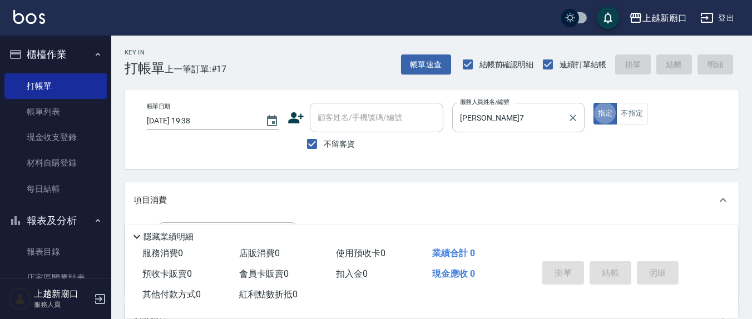
type button "true"
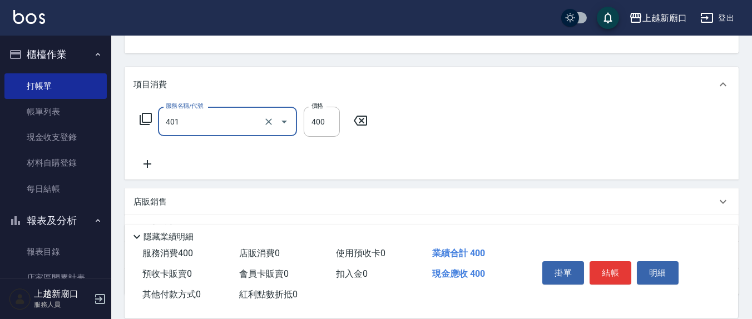
type input "剪髮(401)"
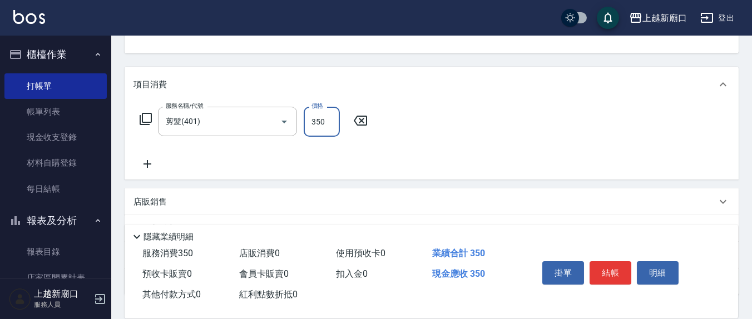
type input "350"
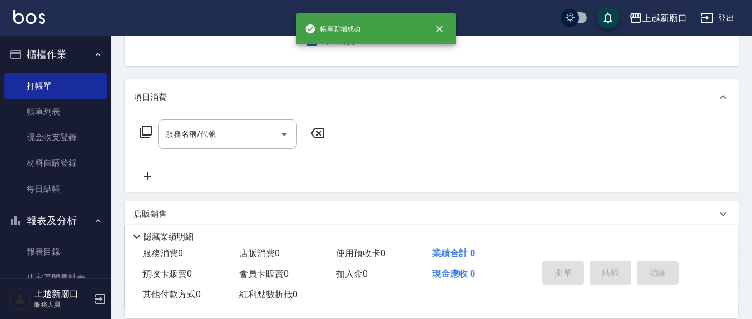
scroll to position [0, 0]
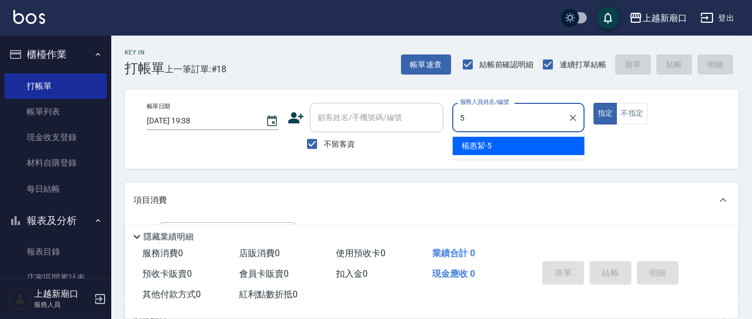
type input "[PERSON_NAME]5"
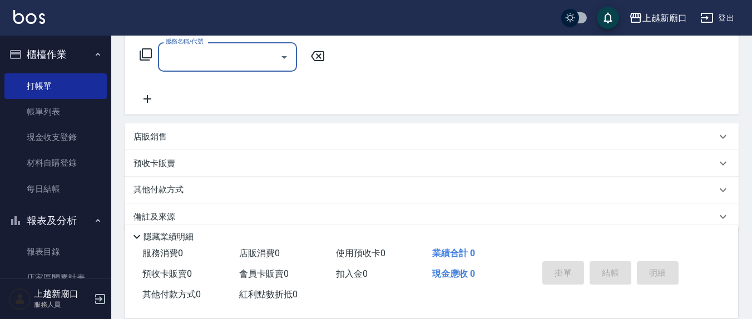
scroll to position [196, 0]
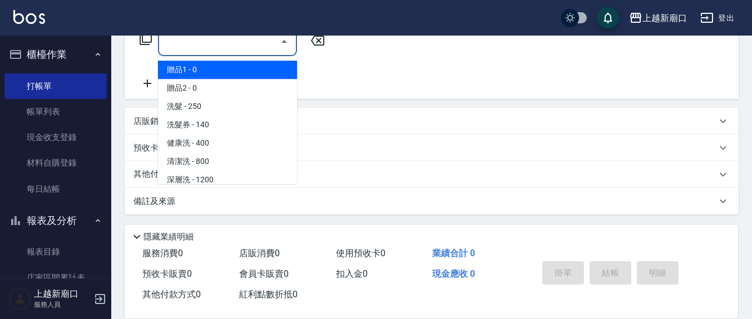
click at [202, 36] on input "服務名稱/代號" at bounding box center [219, 41] width 112 height 19
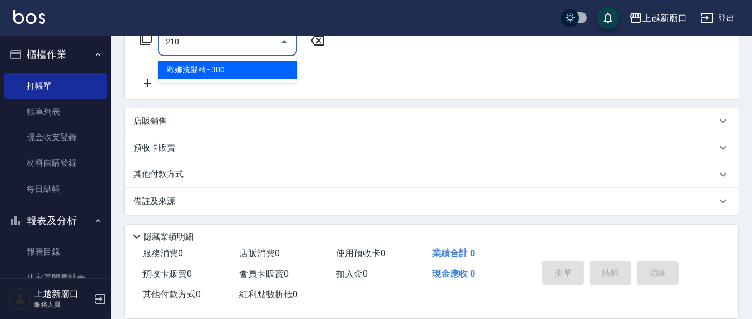
type input "歐娜洗髮精(210)"
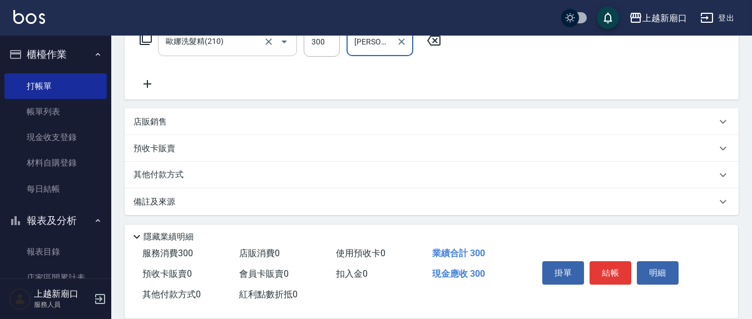
type input "[PERSON_NAME]5"
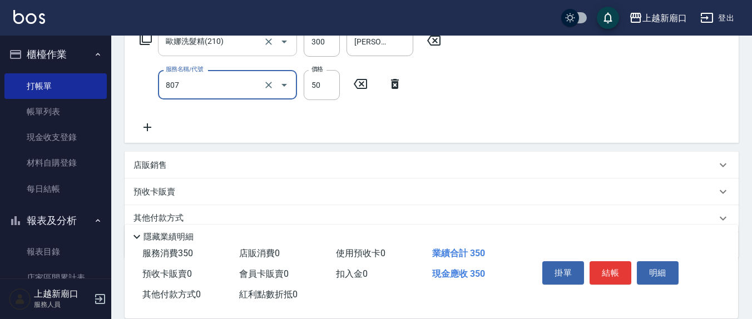
type input "TG護髮素(潤絲)(807)"
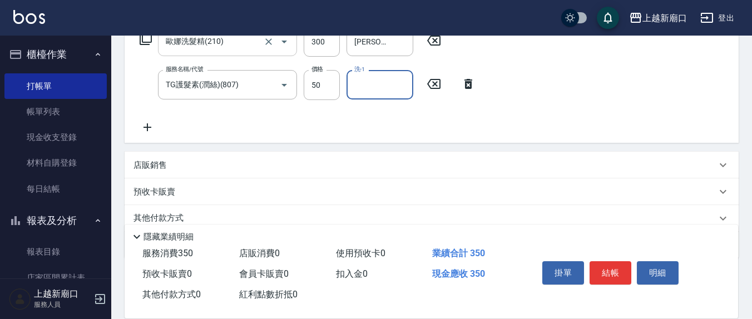
type input "5"
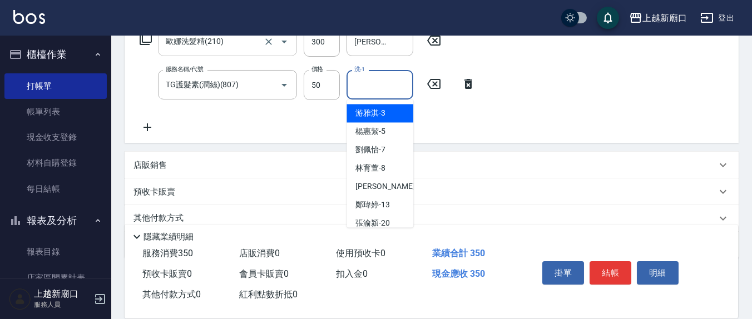
type input "游雅淇-3"
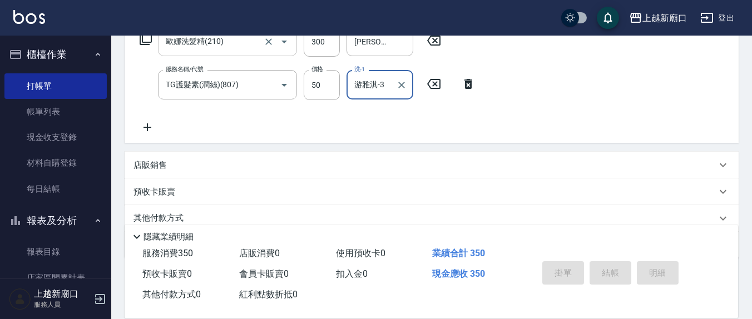
type input "[DATE] 19:39"
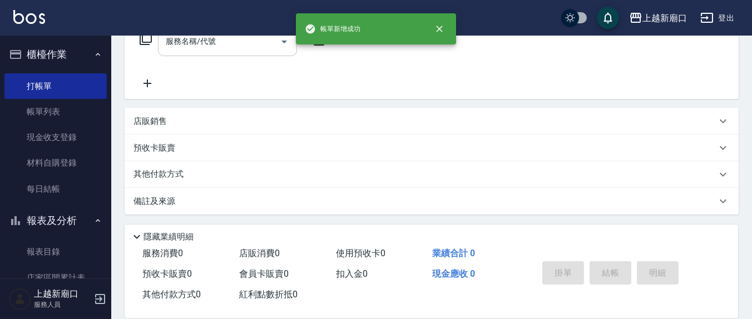
scroll to position [0, 0]
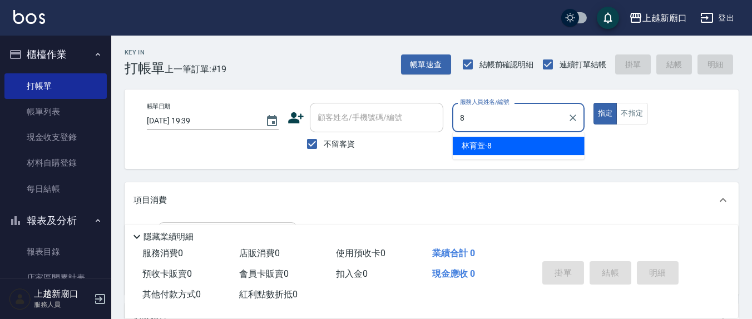
type input "[PERSON_NAME]-8"
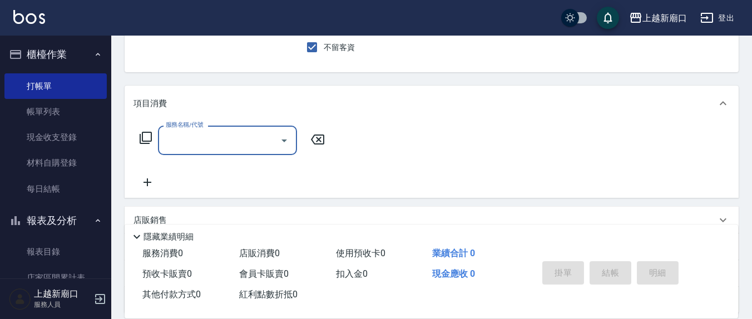
scroll to position [116, 0]
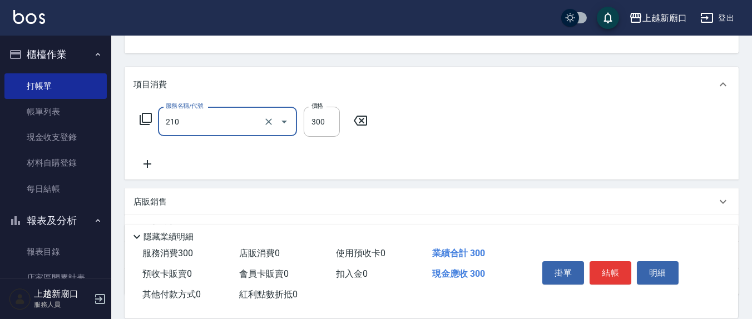
type input "歐娜洗髮精(210)"
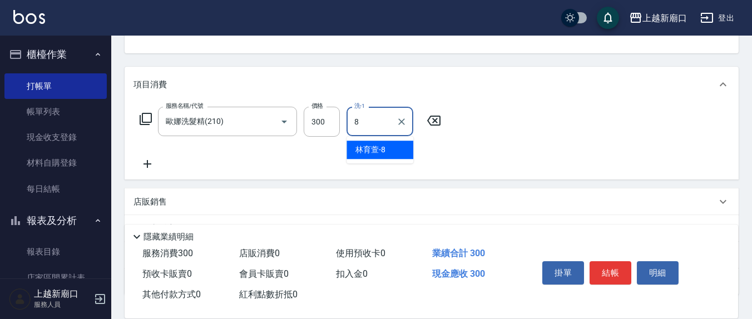
type input "[PERSON_NAME]-8"
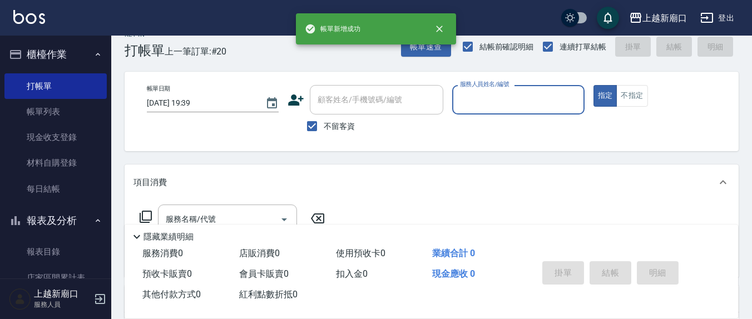
scroll to position [0, 0]
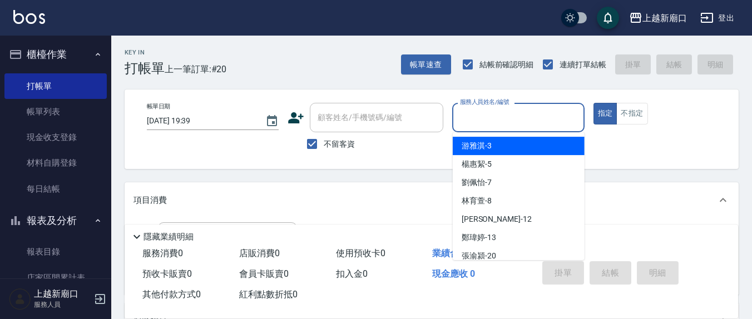
drag, startPoint x: 487, startPoint y: 117, endPoint x: 481, endPoint y: 120, distance: 6.2
click at [484, 120] on input "服務人員姓名/編號" at bounding box center [518, 117] width 122 height 19
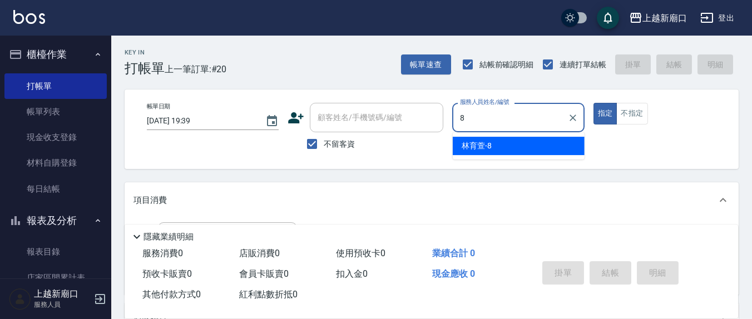
type input "[PERSON_NAME]-8"
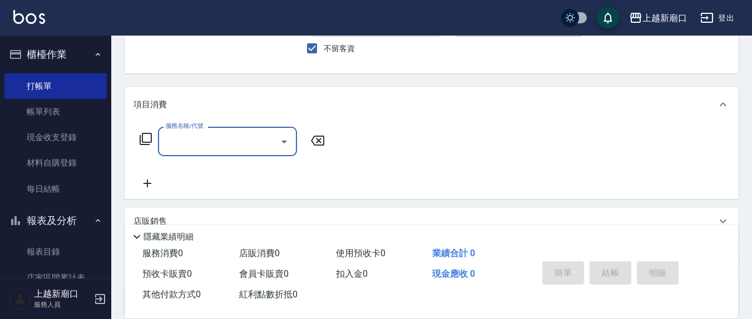
scroll to position [116, 0]
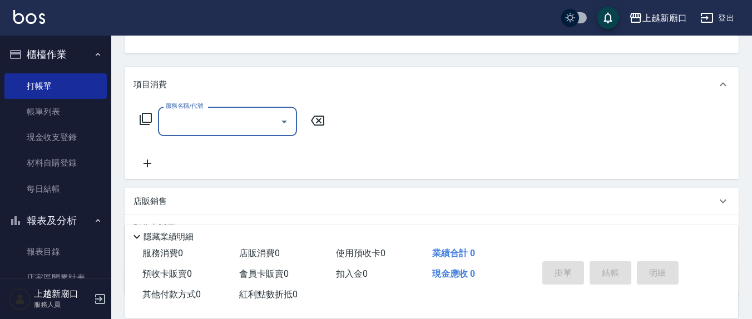
click at [201, 117] on input "服務名稱/代號" at bounding box center [219, 121] width 112 height 19
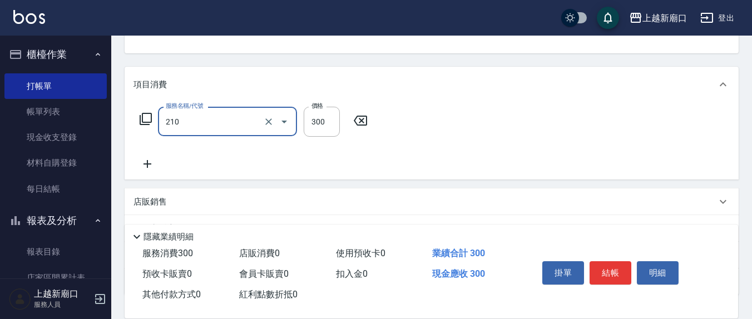
type input "歐娜洗髮精(210)"
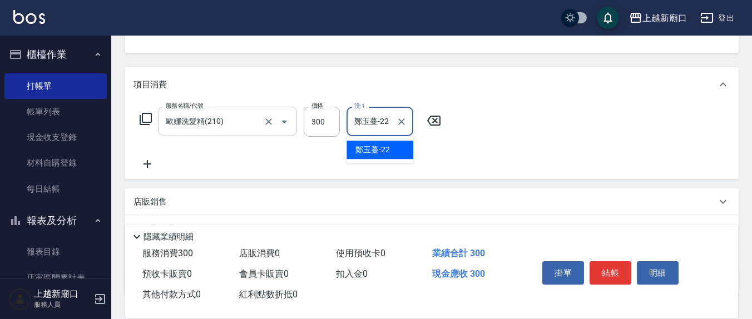
type input "鄭玉蔓-22"
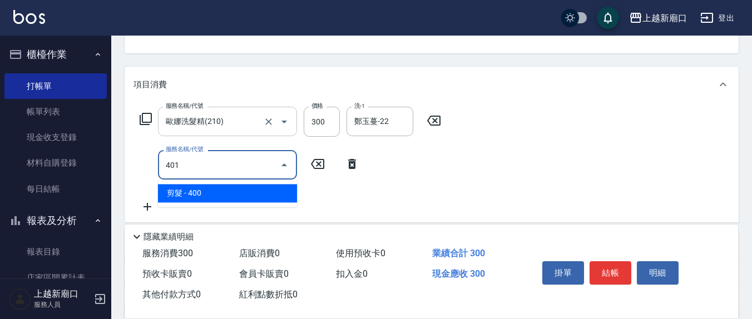
type input "剪髮(401)"
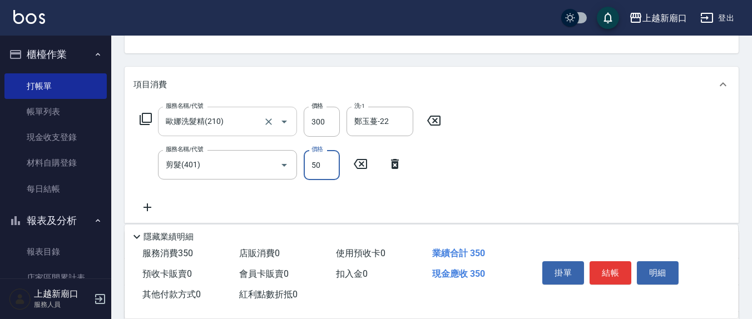
type input "50"
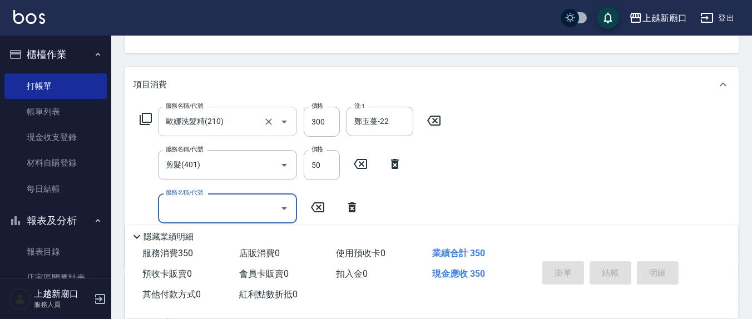
type input "[DATE] 19:40"
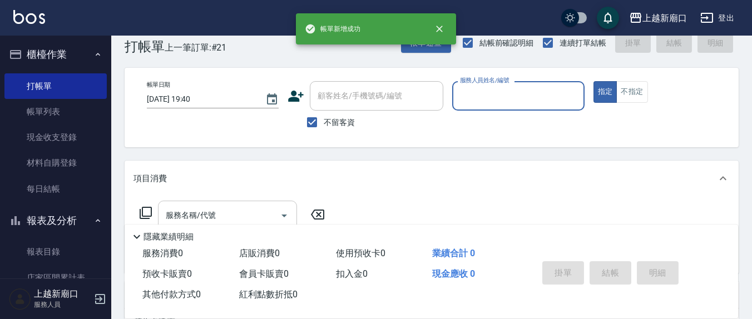
scroll to position [0, 0]
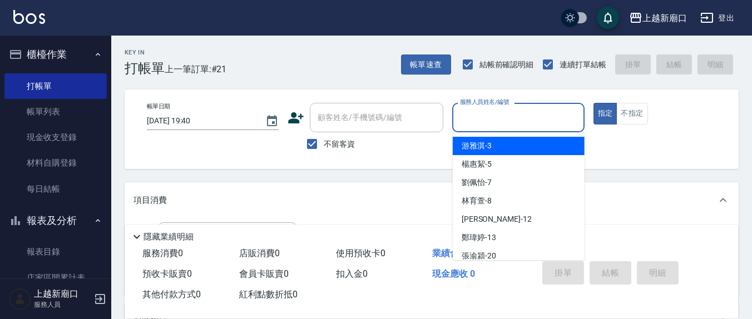
drag, startPoint x: 487, startPoint y: 125, endPoint x: 502, endPoint y: 150, distance: 29.5
click at [489, 133] on body "上越新廟口 登出 櫃檯作業 打帳單 帳單列表 現金收支登錄 材料自購登錄 每日結帳 報表及分析 報表目錄 店家區間累計表 店家日報表 互助日報表 互助月報表 …" at bounding box center [376, 258] width 752 height 516
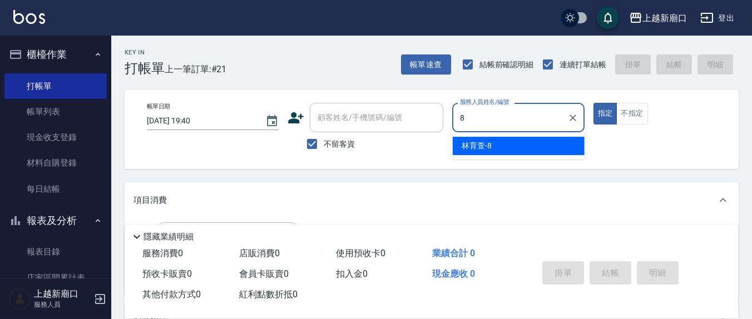
type input "[PERSON_NAME]-8"
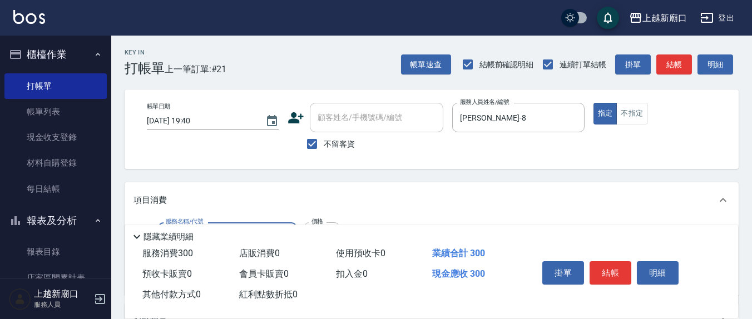
type input "歐娜洗髮精(210)"
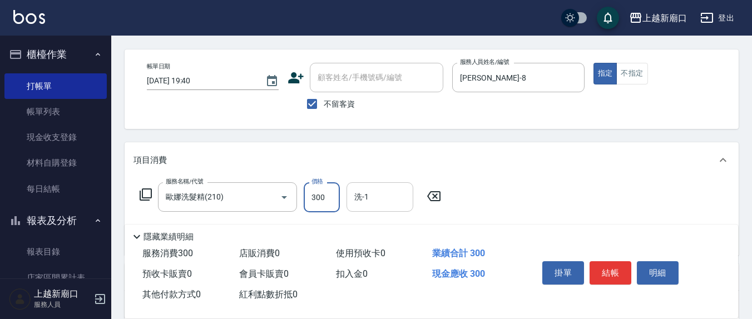
scroll to position [116, 0]
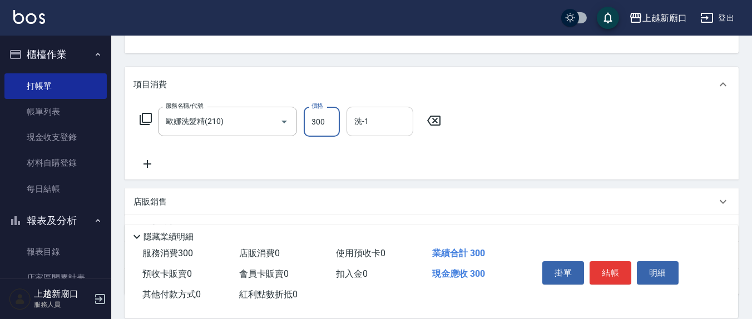
click at [375, 122] on input "洗-1" at bounding box center [380, 121] width 57 height 19
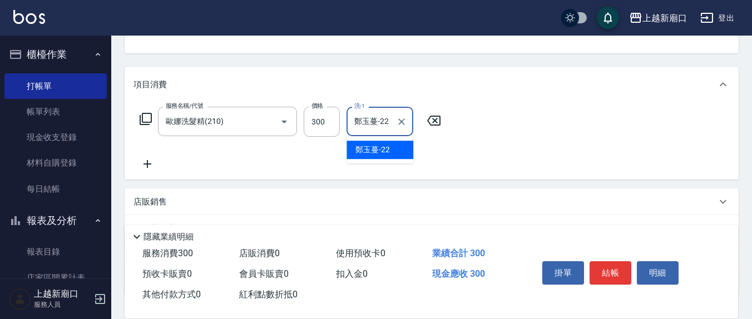
type input "鄭玉蔓-22"
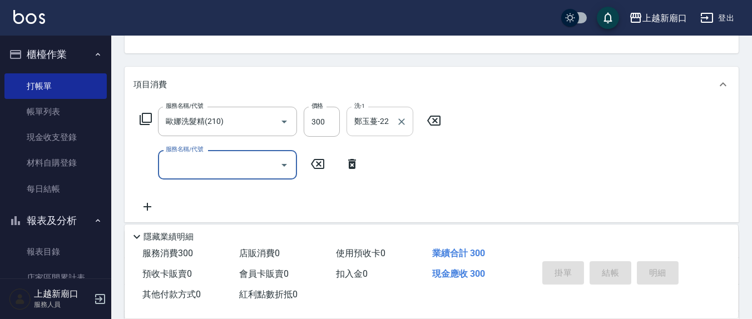
type input "[DATE] 19:42"
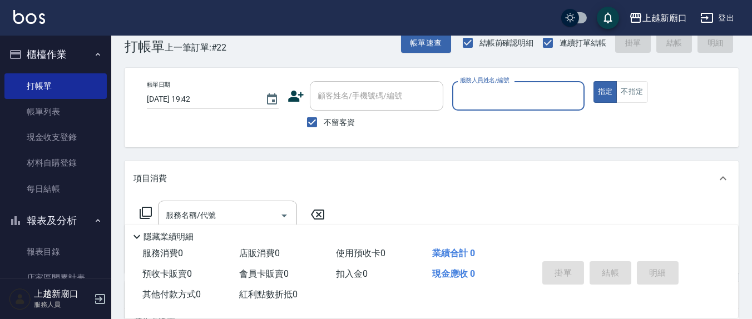
scroll to position [0, 0]
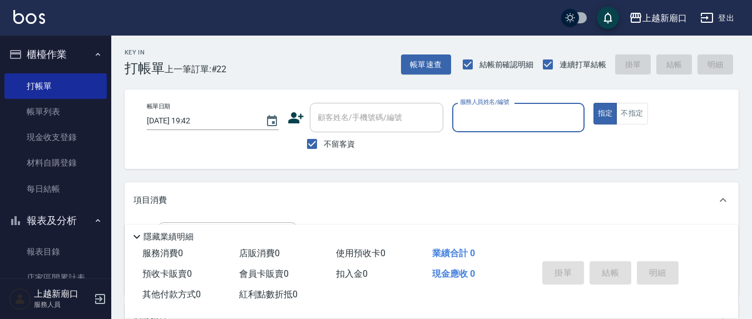
click at [471, 112] on input "服務人員姓名/編號" at bounding box center [518, 117] width 122 height 19
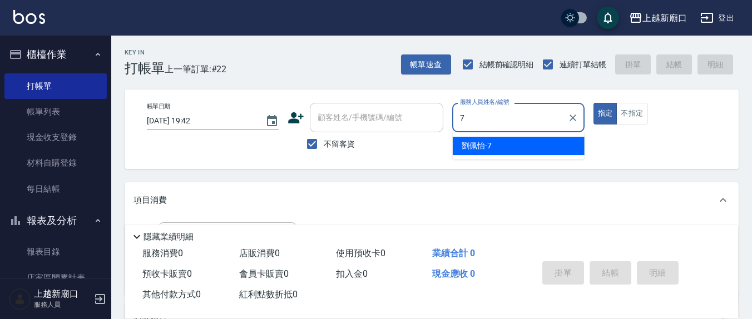
type input "[PERSON_NAME]7"
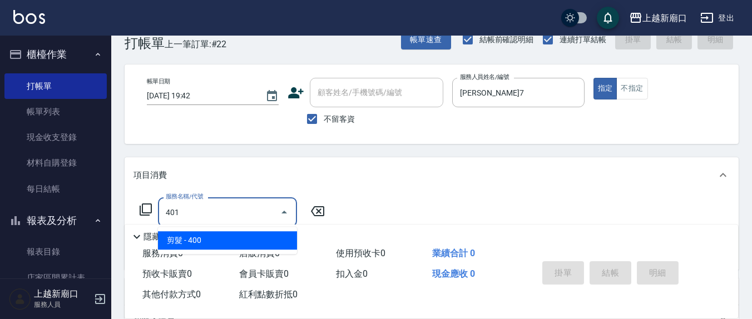
scroll to position [116, 0]
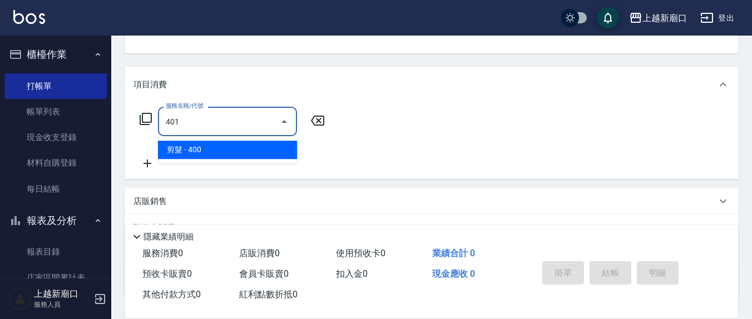
click at [216, 124] on input "401" at bounding box center [219, 121] width 112 height 19
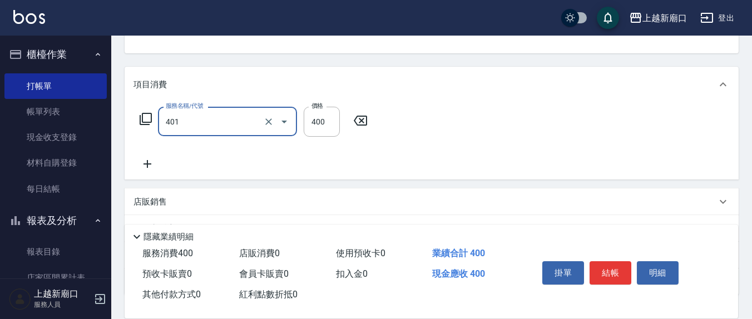
type input "剪髮(401)"
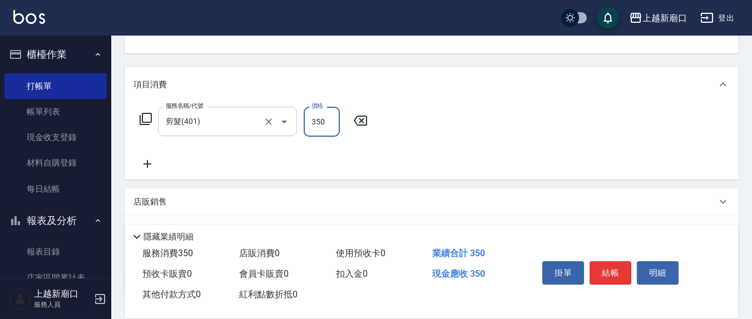
type input "350"
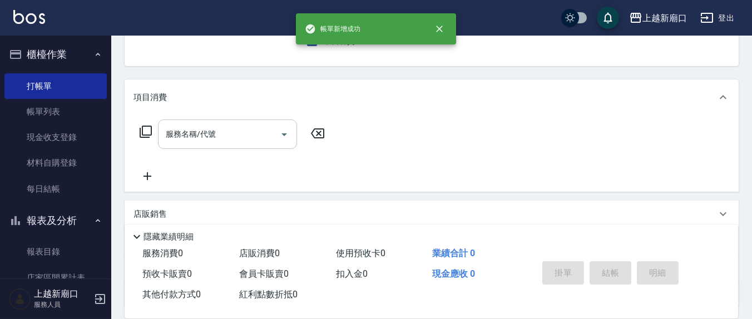
scroll to position [0, 0]
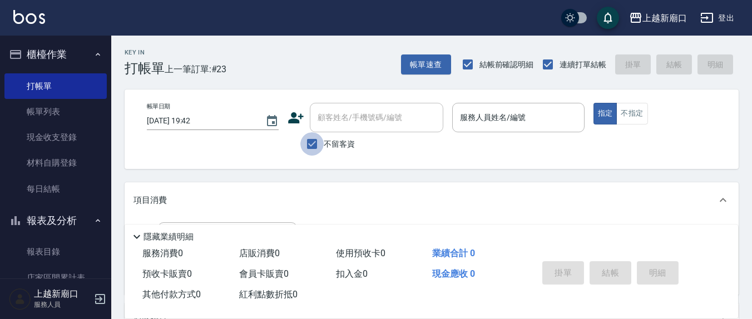
click at [311, 143] on input "不留客資" at bounding box center [311, 143] width 23 height 23
checkbox input "false"
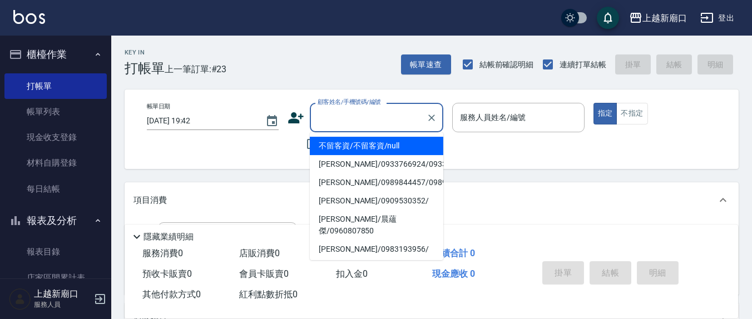
click at [328, 114] on div "顧客姓名/手機號碼/編號 顧客姓名/手機號碼/編號" at bounding box center [376, 117] width 133 height 29
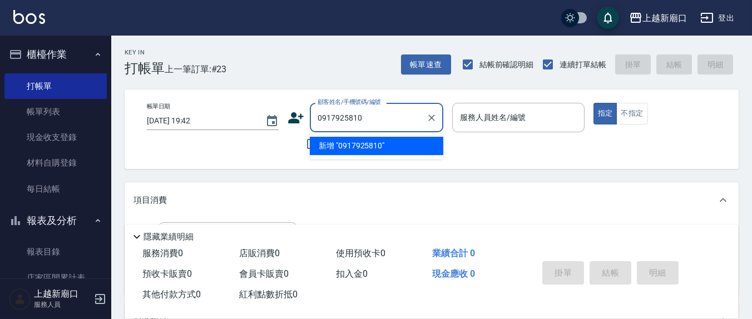
click at [378, 114] on input "0917925810" at bounding box center [368, 117] width 107 height 19
type input "0"
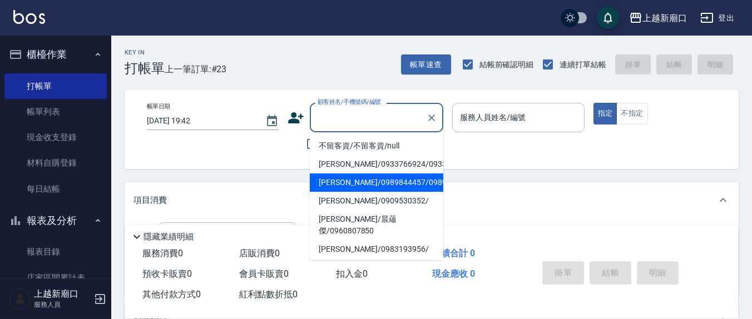
drag, startPoint x: 262, startPoint y: 199, endPoint x: 273, endPoint y: 195, distance: 11.5
click at [262, 199] on div "項目消費" at bounding box center [424, 201] width 583 height 12
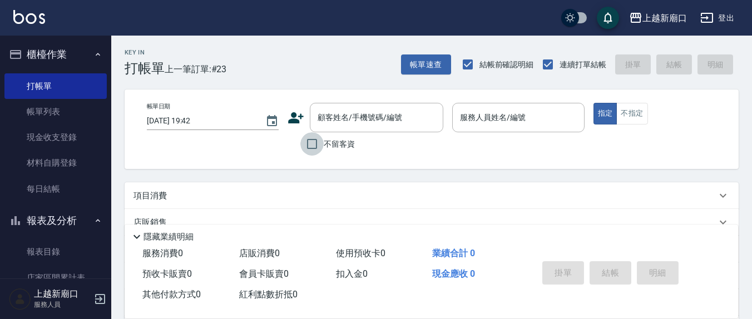
drag, startPoint x: 310, startPoint y: 145, endPoint x: 466, endPoint y: 147, distance: 156.3
click at [313, 145] on input "不留客資" at bounding box center [311, 143] width 23 height 23
checkbox input "true"
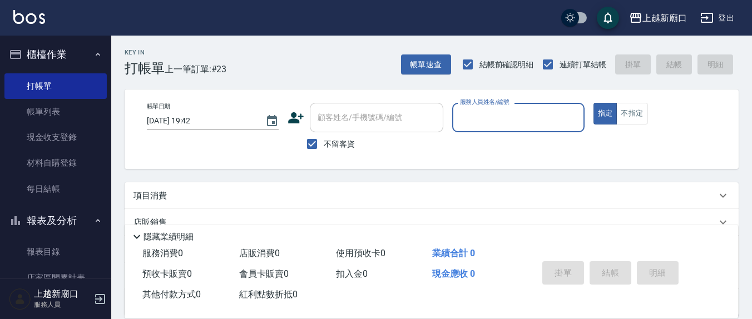
click at [507, 122] on input "服務人員姓名/編號" at bounding box center [518, 117] width 122 height 19
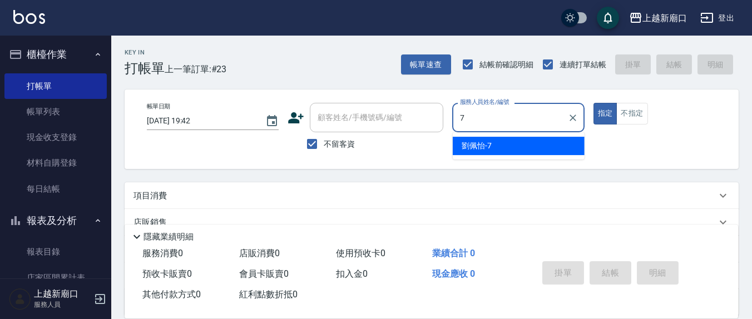
type input "[PERSON_NAME]7"
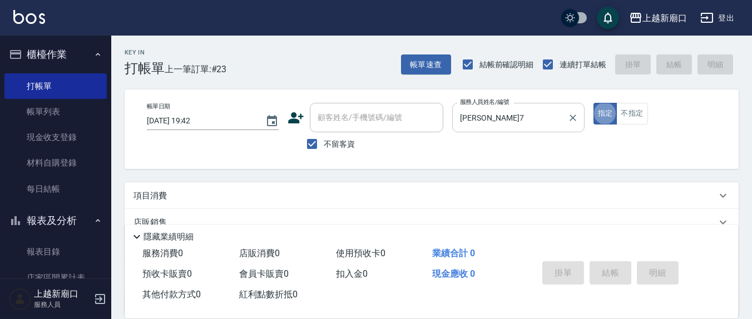
click at [593, 103] on button "指定" at bounding box center [605, 114] width 24 height 22
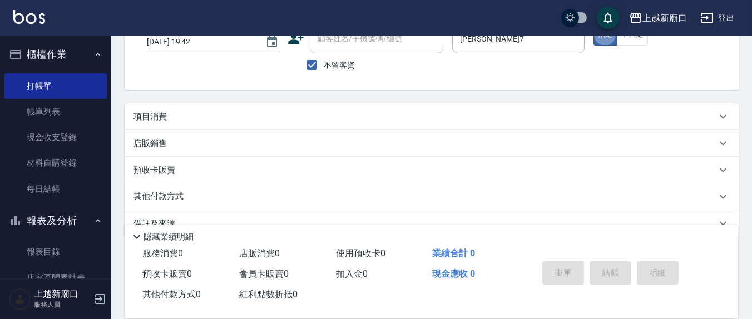
scroll to position [101, 0]
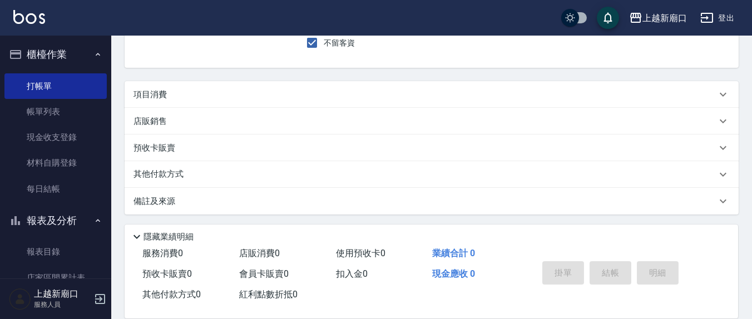
click at [151, 98] on p "項目消費" at bounding box center [149, 95] width 33 height 12
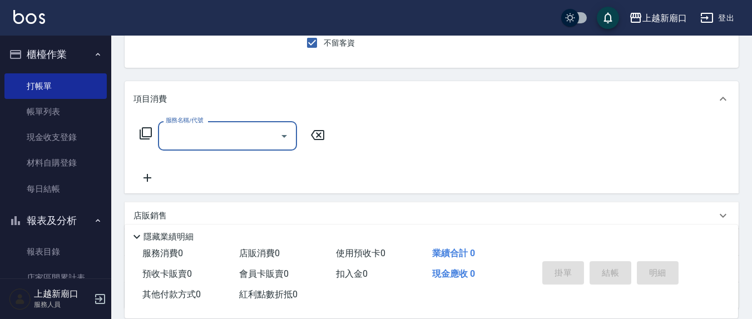
scroll to position [0, 0]
click at [144, 129] on icon at bounding box center [145, 133] width 13 height 13
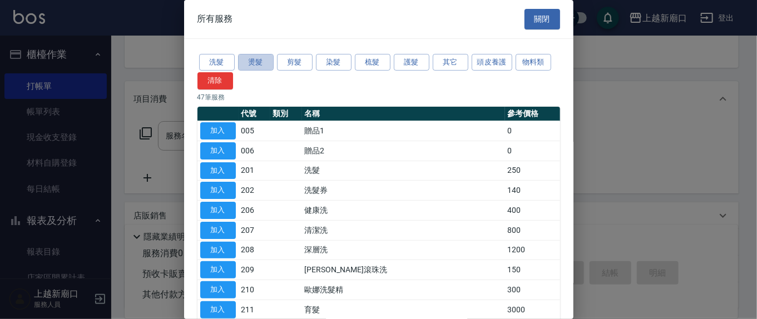
drag, startPoint x: 256, startPoint y: 63, endPoint x: 297, endPoint y: 218, distance: 160.5
click at [255, 63] on button "燙髮" at bounding box center [256, 62] width 36 height 17
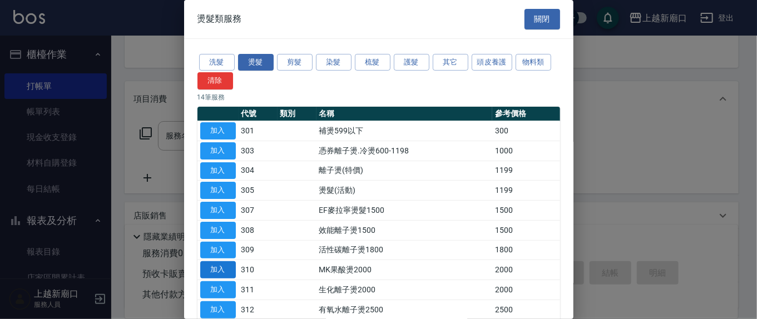
click at [217, 265] on button "加入" at bounding box center [218, 269] width 36 height 17
type input "MK果酸燙2000(310)"
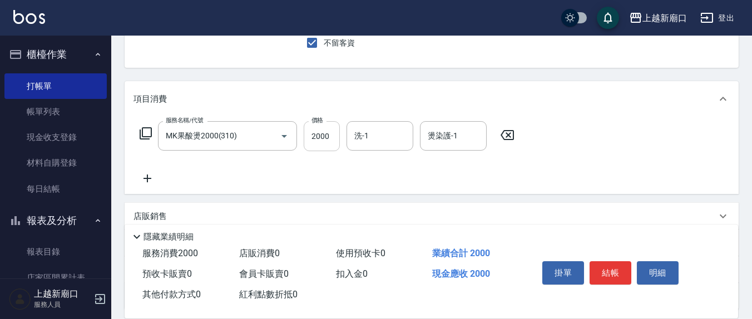
click at [331, 132] on input "2000" at bounding box center [322, 136] width 36 height 30
type input "1700"
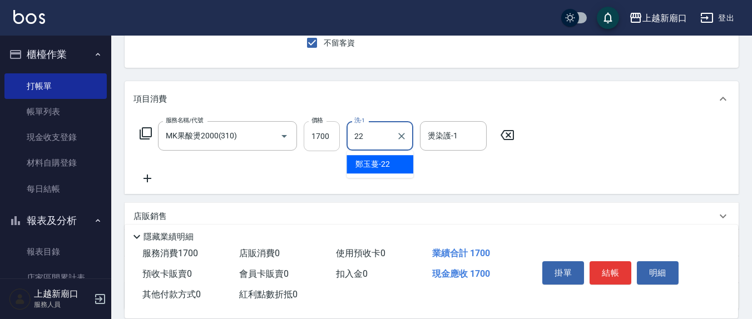
type input "鄭玉蔓-22"
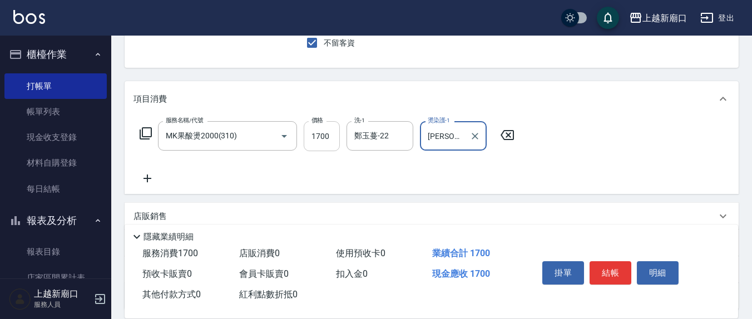
type input "[PERSON_NAME]7"
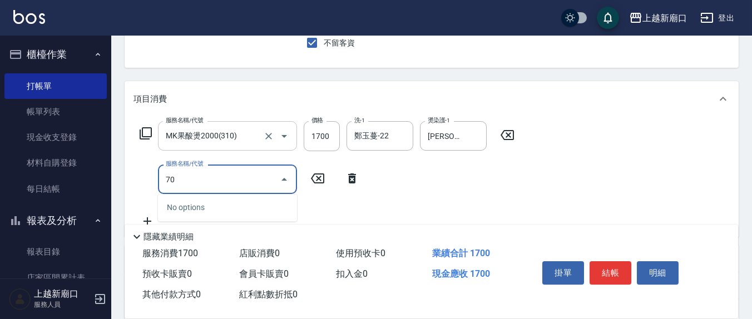
type input "70"
click at [243, 133] on input "MK果酸燙2000(310)" at bounding box center [212, 135] width 98 height 19
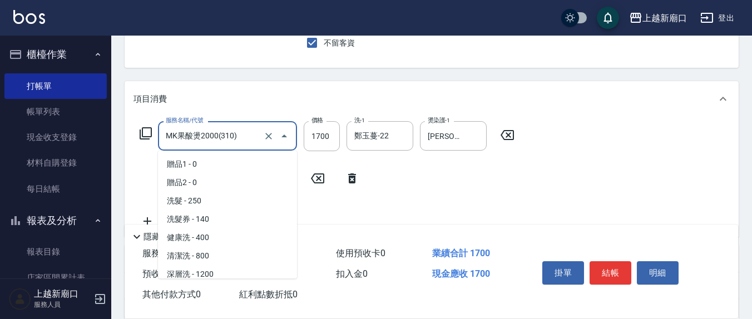
scroll to position [206, 0]
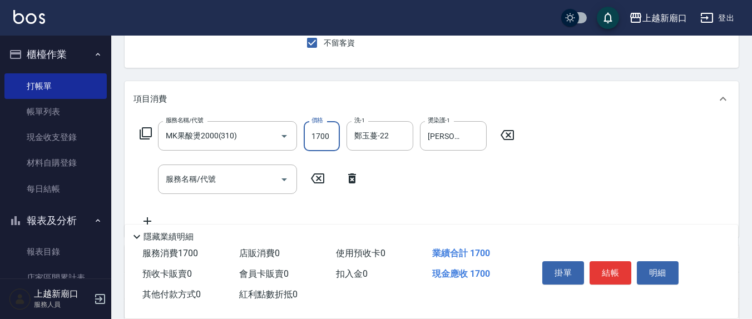
click at [334, 136] on input "1700" at bounding box center [322, 136] width 36 height 30
type input "2000"
click at [244, 181] on input "服務名稱/代號" at bounding box center [219, 179] width 112 height 19
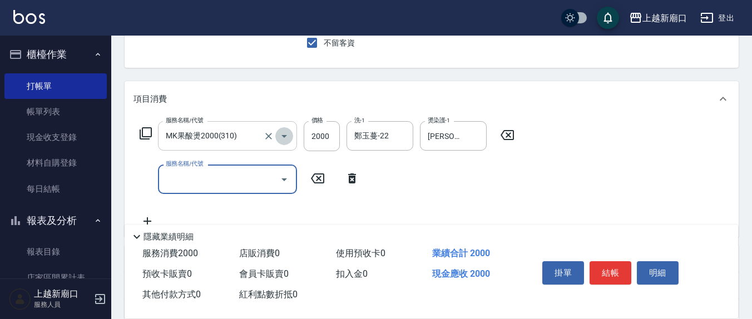
click at [286, 136] on icon "Open" at bounding box center [284, 136] width 13 height 13
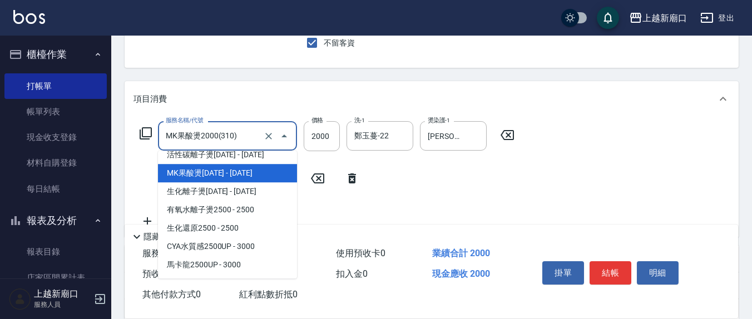
scroll to position [322, 0]
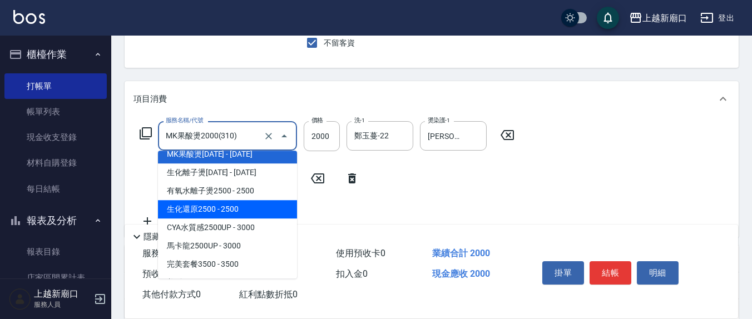
click at [245, 202] on span "生化還原2500 - 2500" at bounding box center [227, 209] width 139 height 18
type input "生化還原2500(313)"
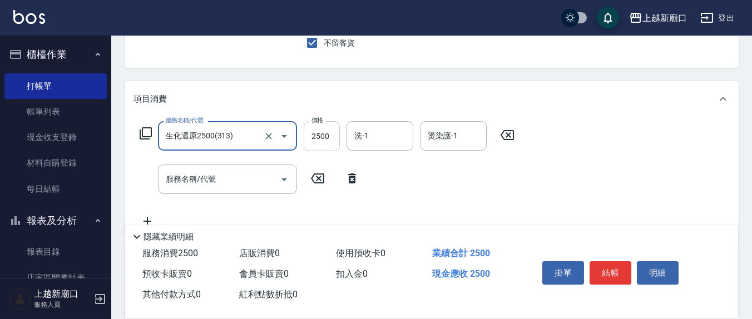
click at [333, 135] on input "2500" at bounding box center [322, 136] width 36 height 30
type input "2200"
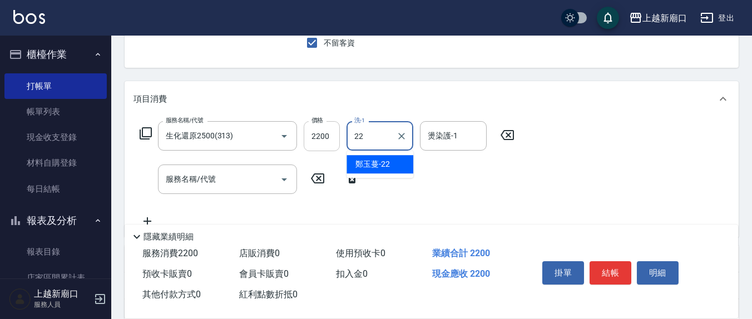
type input "鄭玉蔓-22"
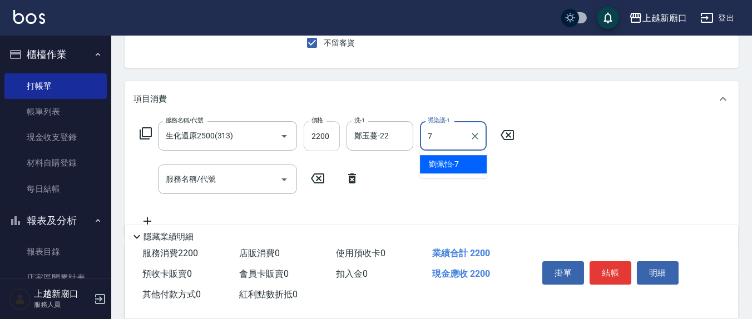
type input "[PERSON_NAME]7"
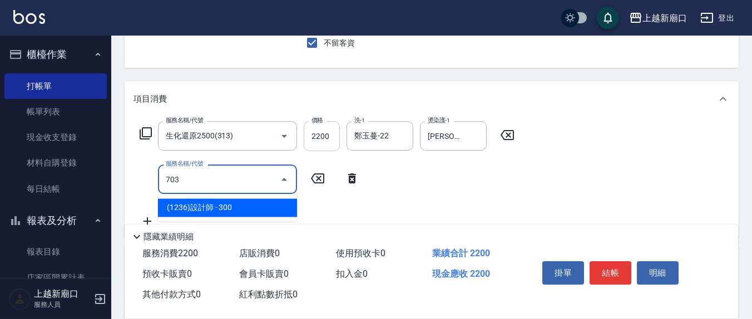
type input "(1236)設計師(703)"
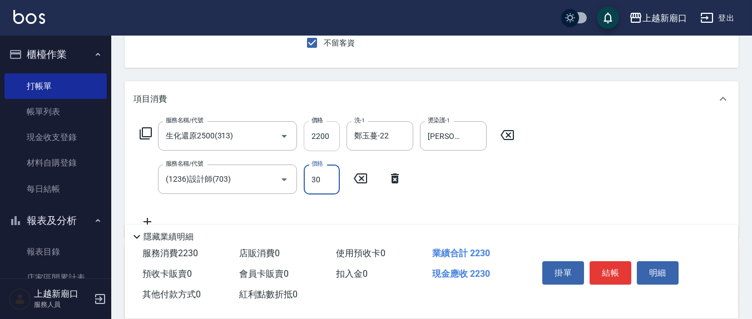
type input "300"
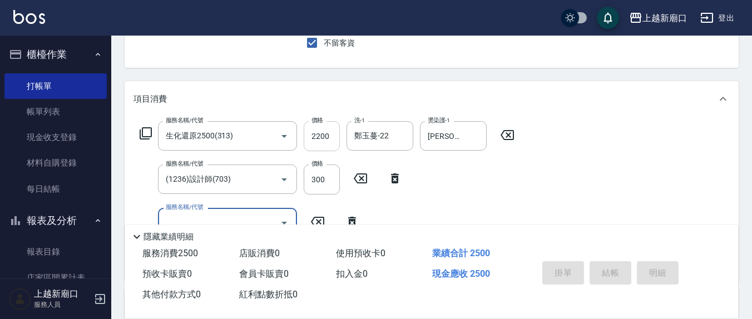
type input "[DATE] 19:44"
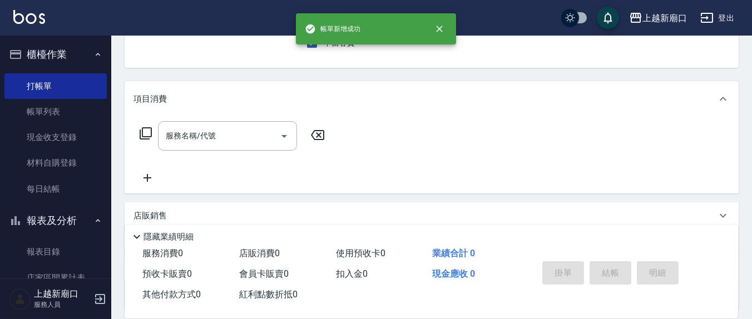
scroll to position [0, 0]
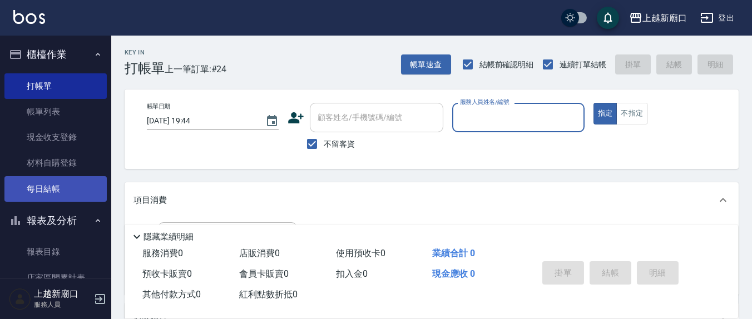
click at [41, 189] on link "每日結帳" at bounding box center [55, 189] width 102 height 26
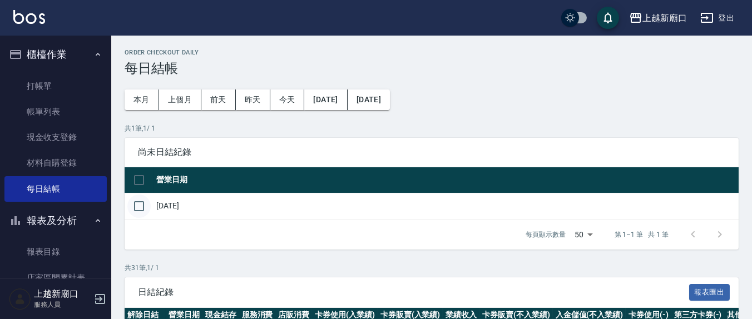
click at [140, 202] on input "checkbox" at bounding box center [138, 206] width 23 height 23
checkbox input "true"
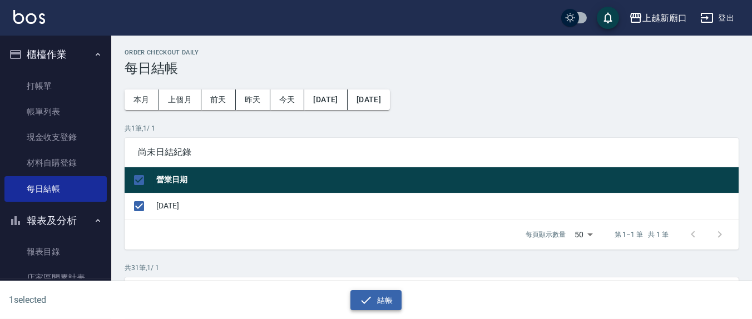
click at [378, 300] on button "結帳" at bounding box center [376, 300] width 52 height 21
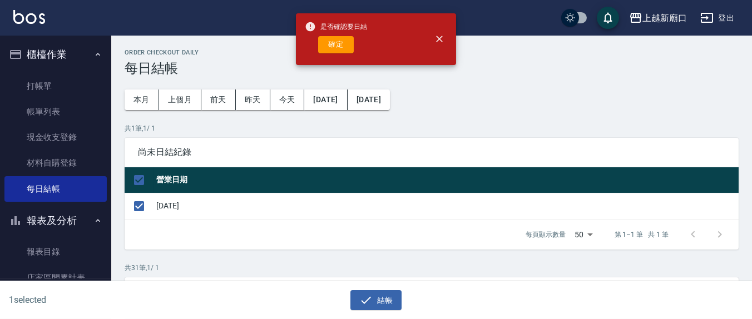
click at [345, 41] on button "確定" at bounding box center [336, 44] width 36 height 17
checkbox input "false"
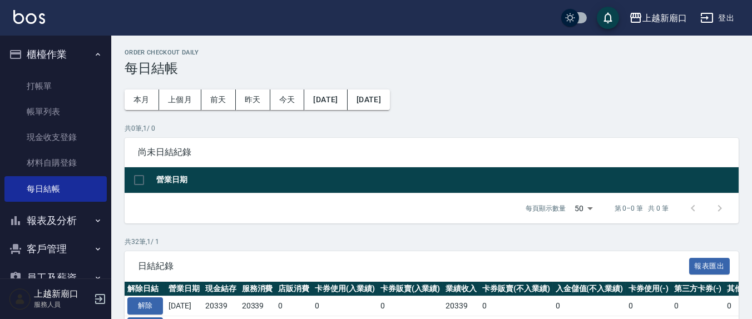
click at [50, 217] on button "報表及分析" at bounding box center [55, 220] width 102 height 29
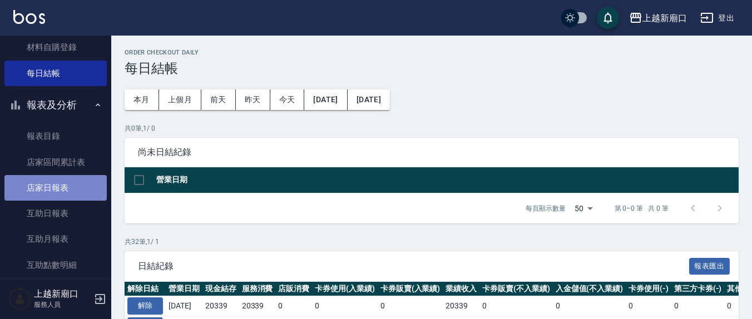
click at [72, 185] on link "店家日報表" at bounding box center [55, 188] width 102 height 26
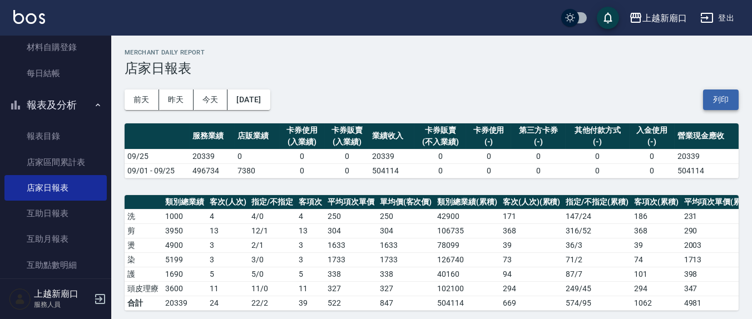
click at [726, 99] on button "列印" at bounding box center [721, 100] width 36 height 21
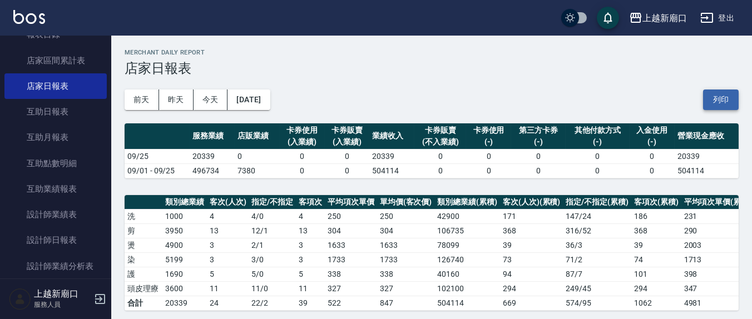
scroll to position [231, 0]
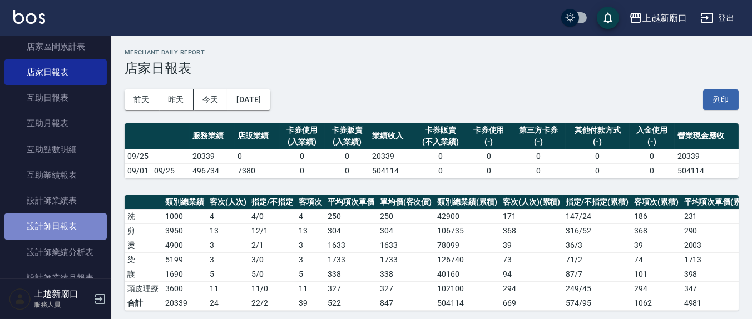
click at [57, 227] on link "設計師日報表" at bounding box center [55, 227] width 102 height 26
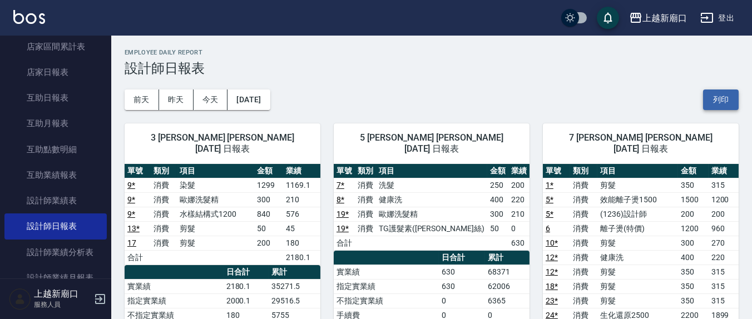
click at [724, 97] on button "列印" at bounding box center [721, 100] width 36 height 21
